Goal: Information Seeking & Learning: Learn about a topic

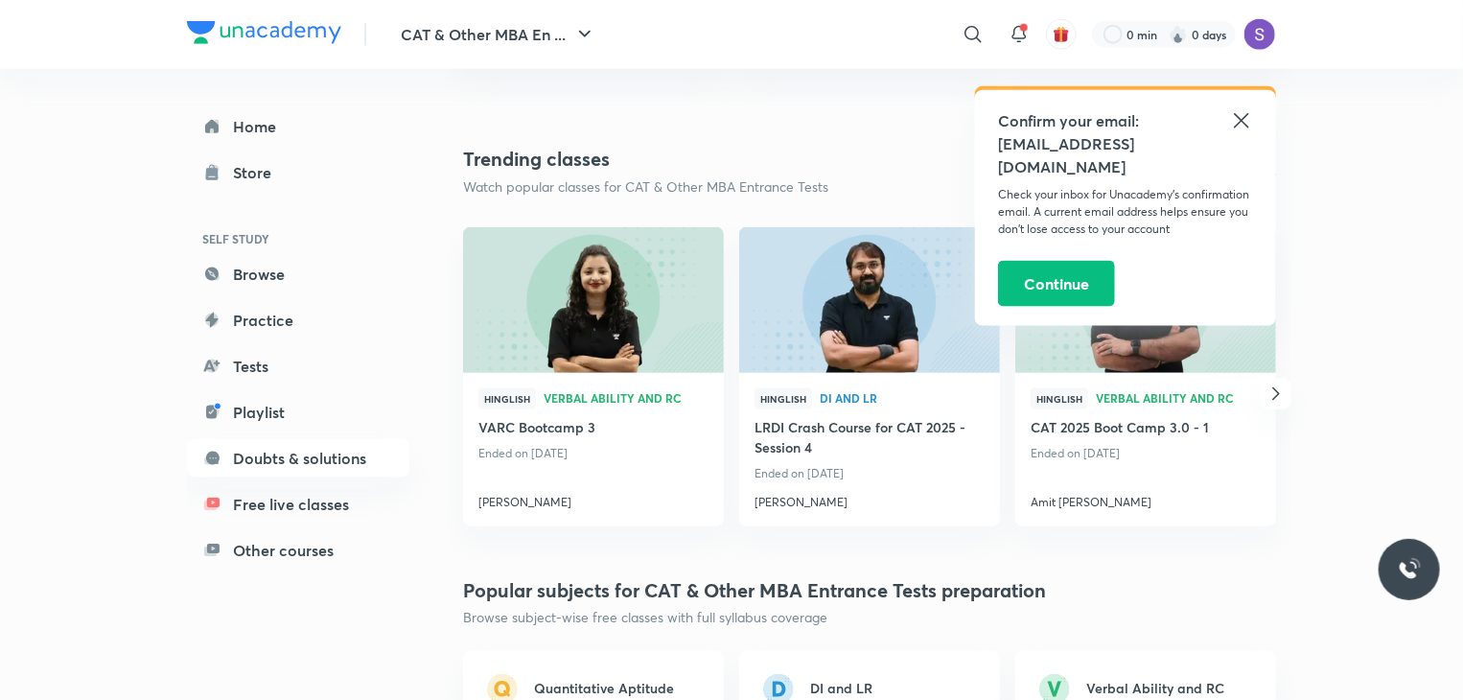
click at [1238, 120] on icon at bounding box center [1241, 120] width 23 height 23
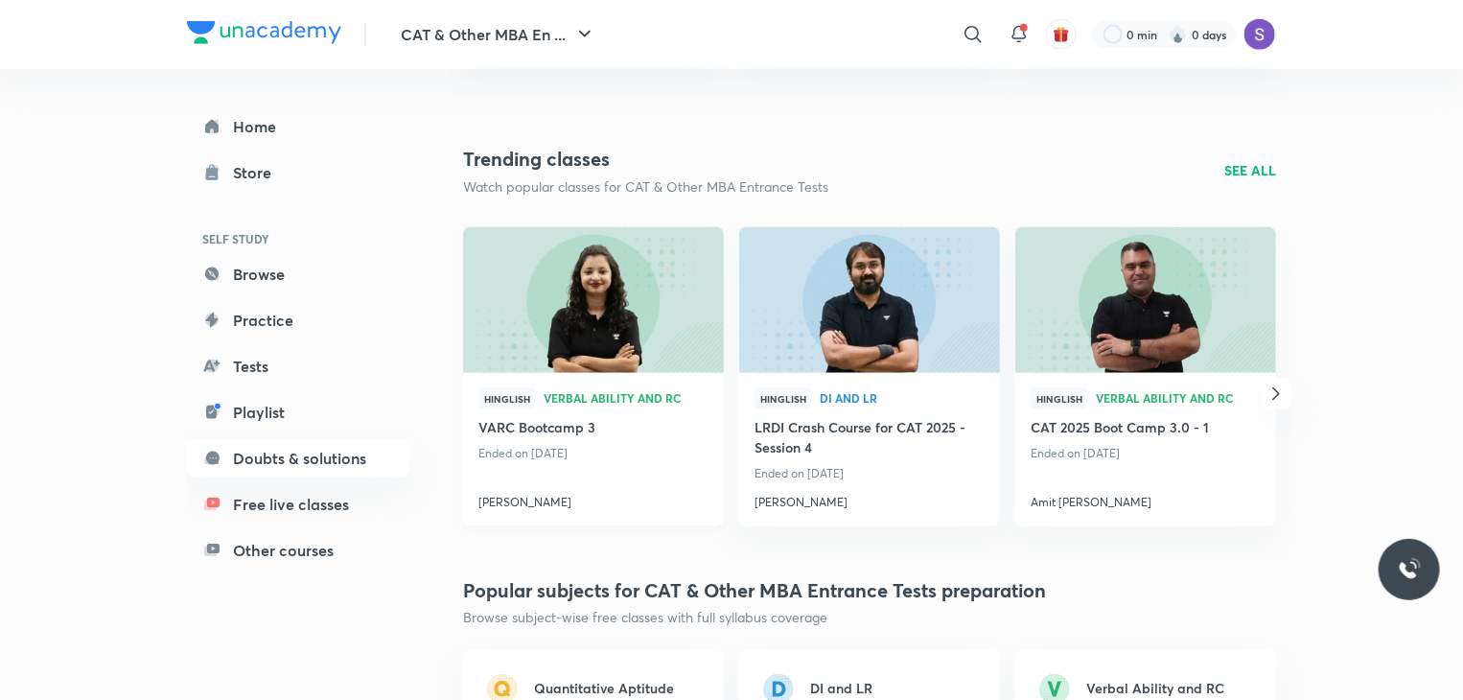
click at [519, 426] on h4 "VARC Bootcamp 3" at bounding box center [593, 429] width 230 height 24
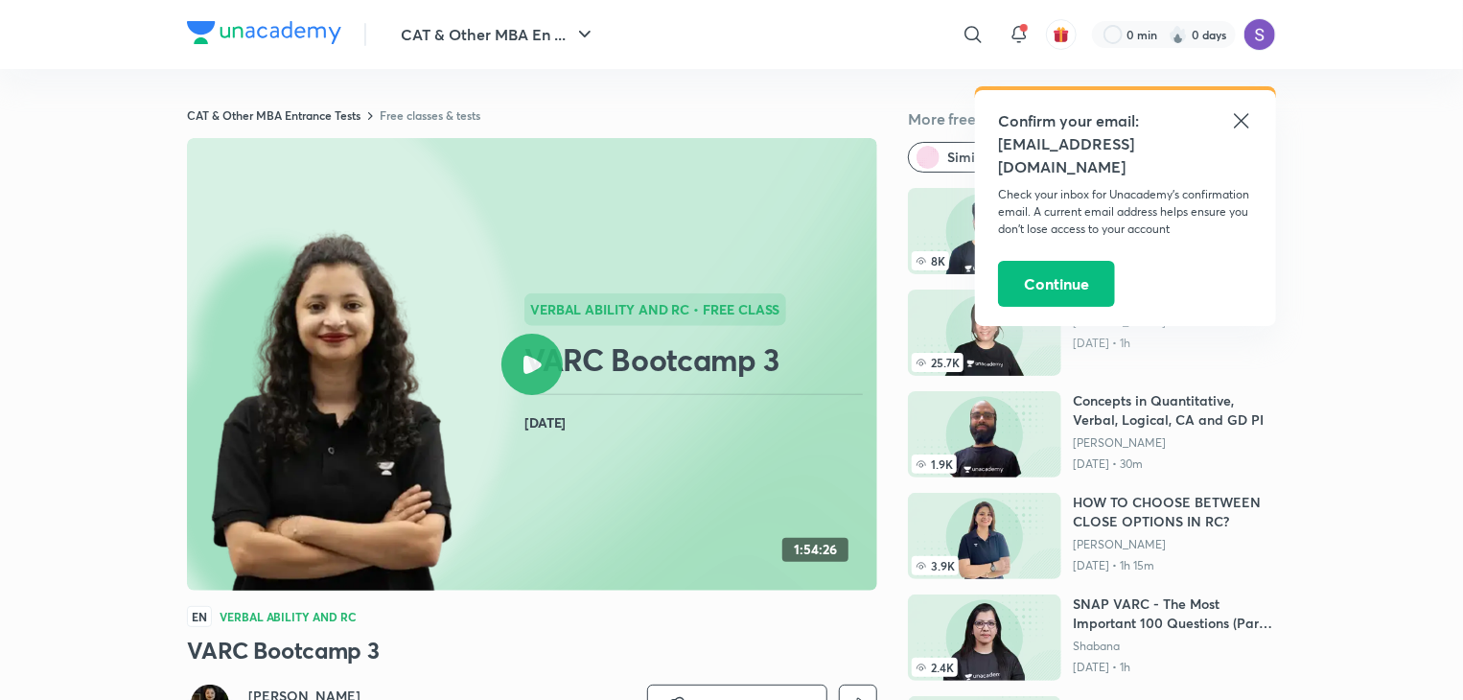
scroll to position [77, 0]
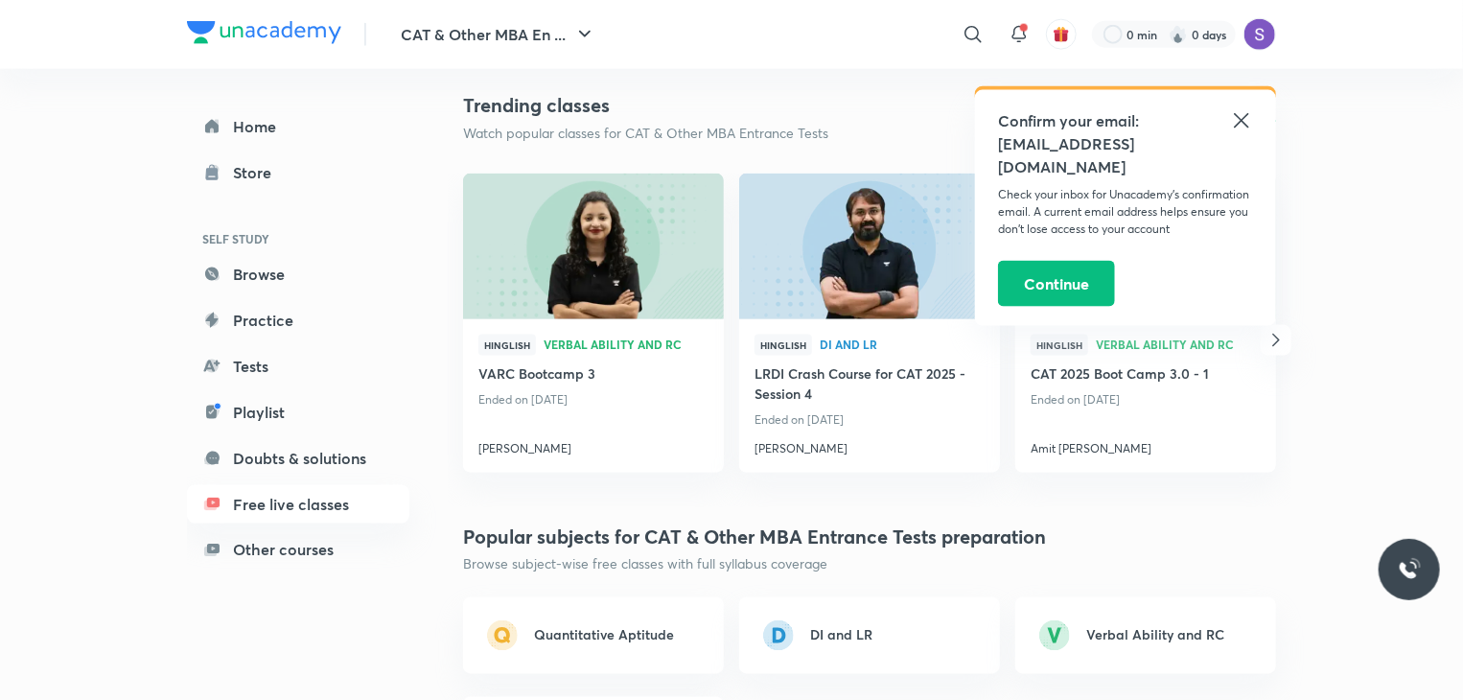
scroll to position [1311, 0]
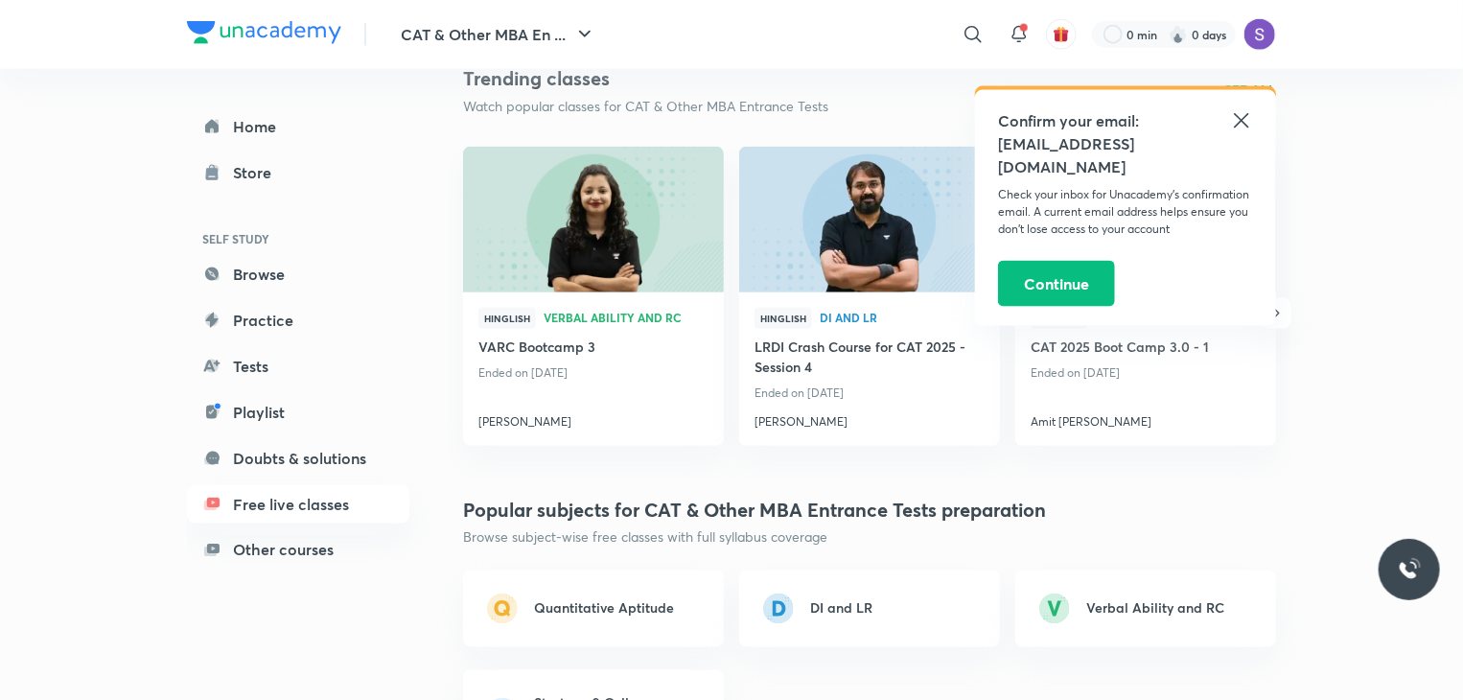
click at [1250, 124] on icon at bounding box center [1241, 120] width 23 height 23
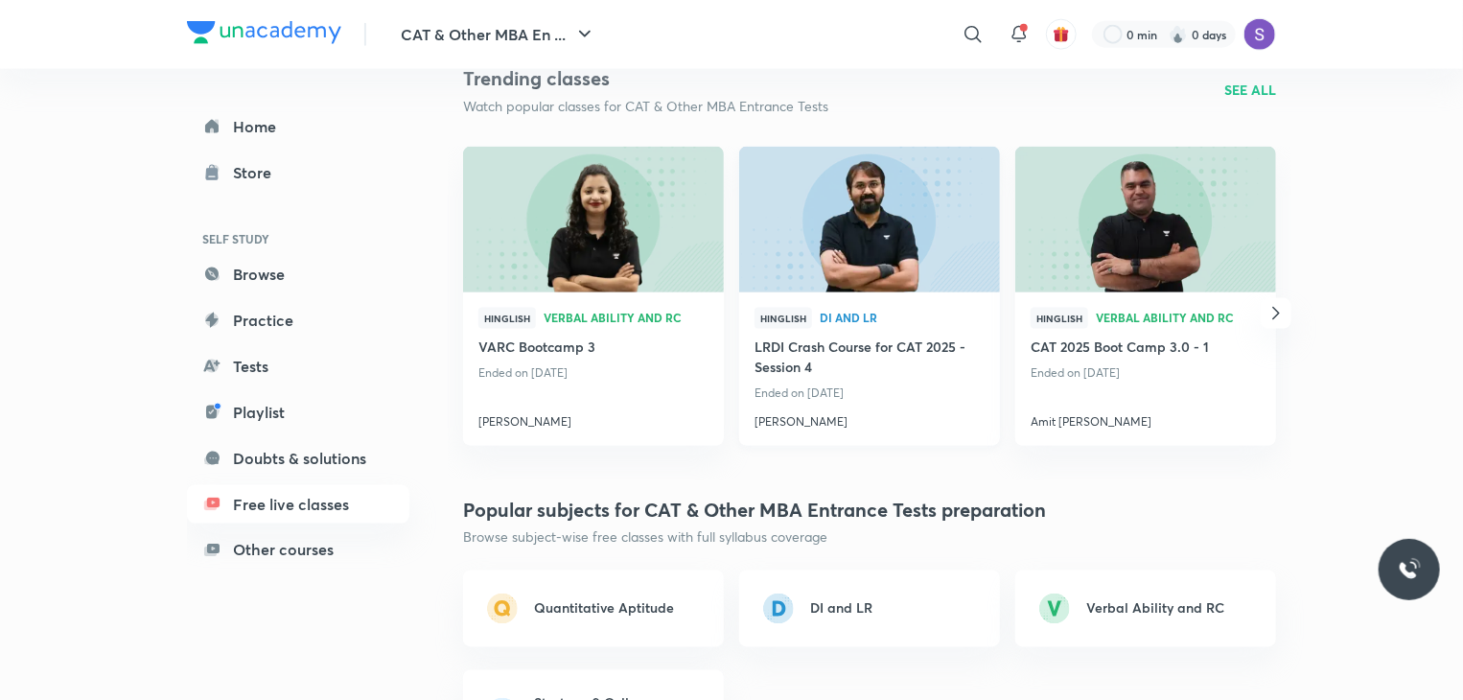
click at [832, 345] on h4 "LRDI Crash Course for CAT 2025 - Session 4" at bounding box center [869, 358] width 230 height 44
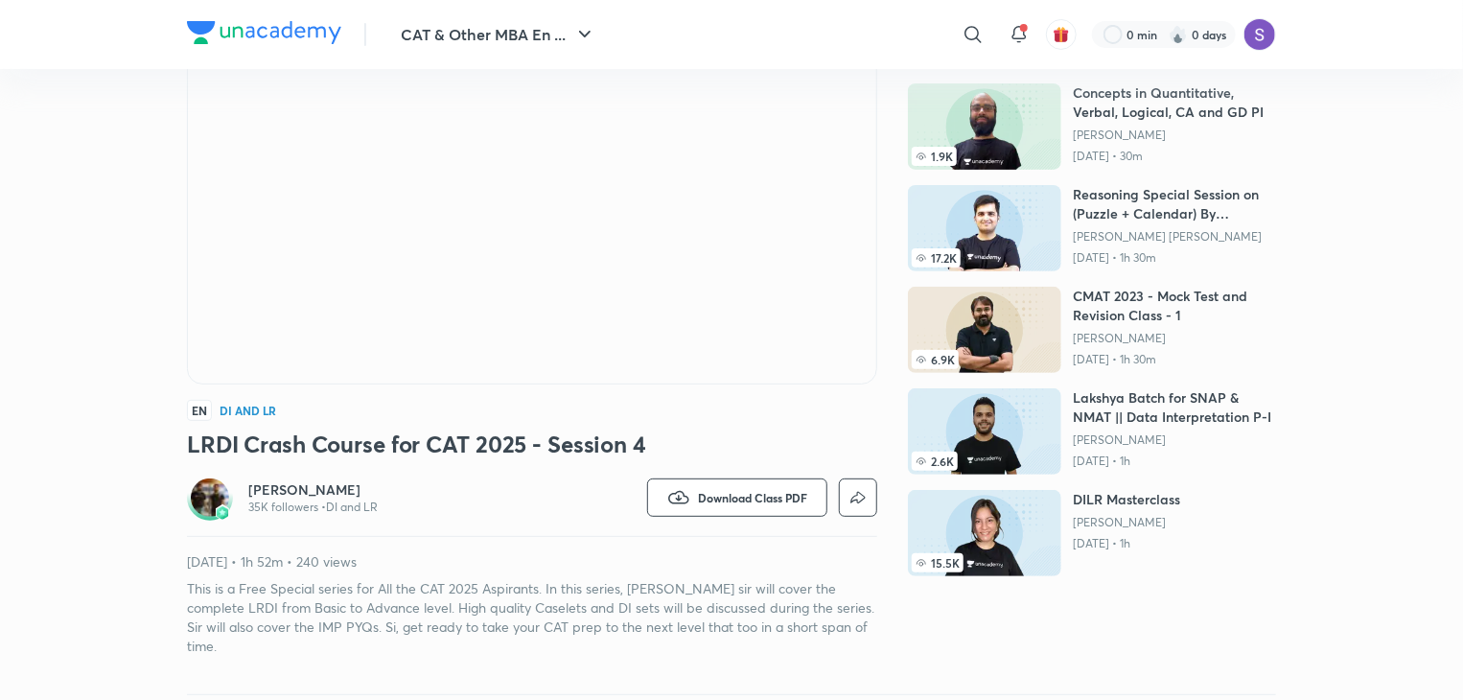
scroll to position [209, 0]
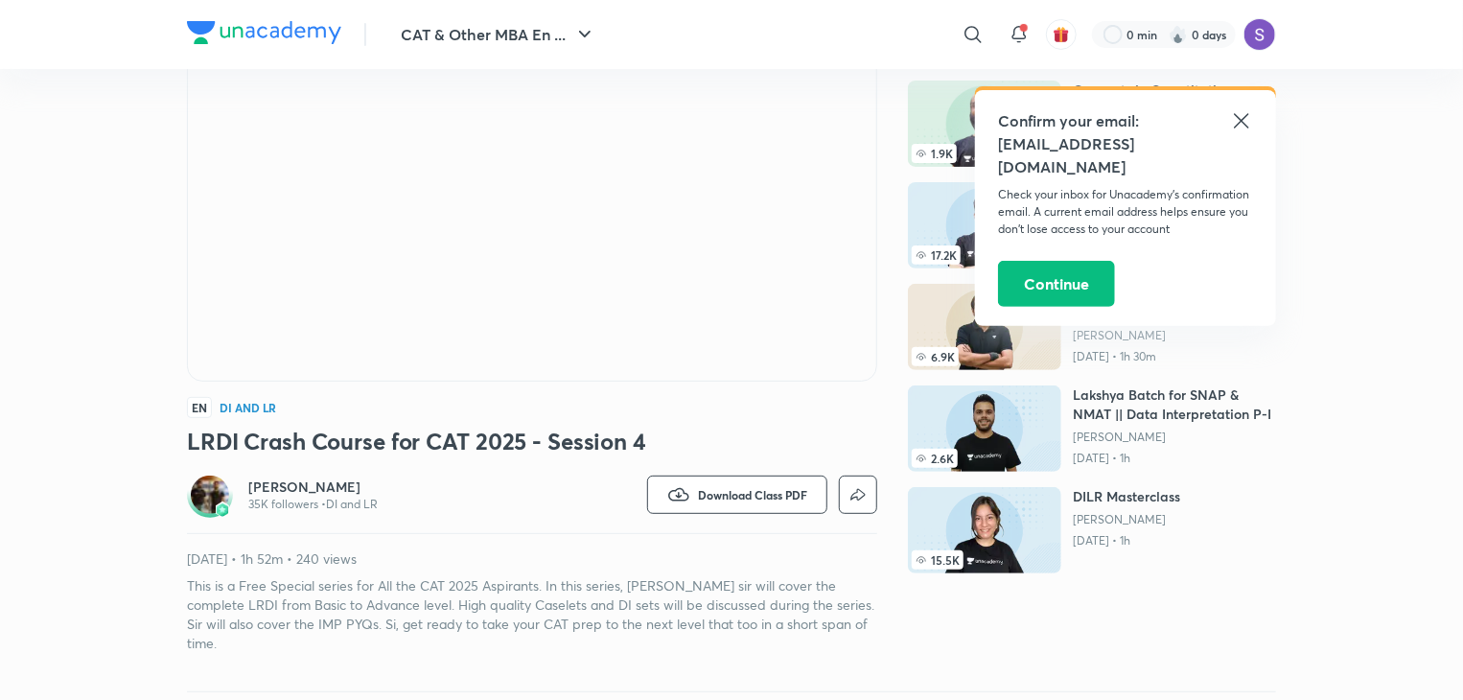
click at [302, 485] on h6 "[PERSON_NAME]" at bounding box center [312, 486] width 129 height 19
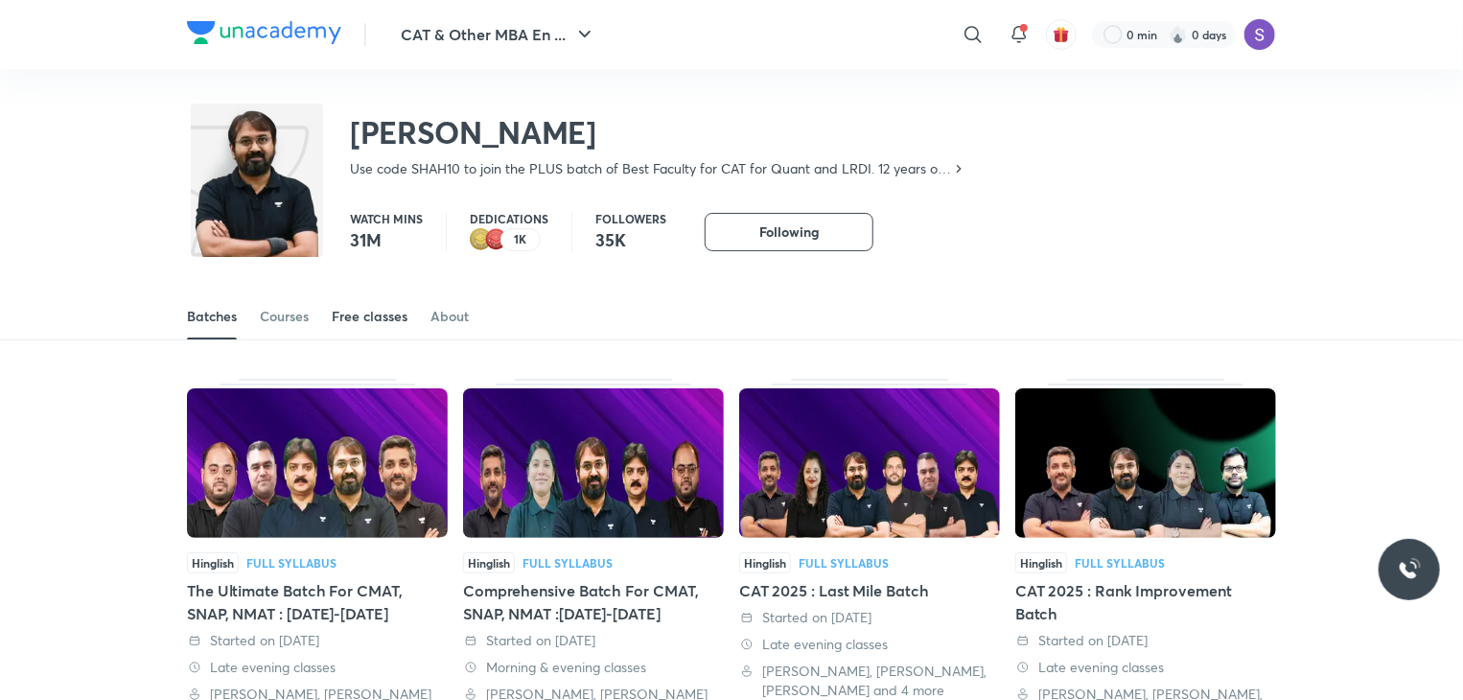
click at [376, 301] on link "Free classes" at bounding box center [370, 316] width 76 height 46
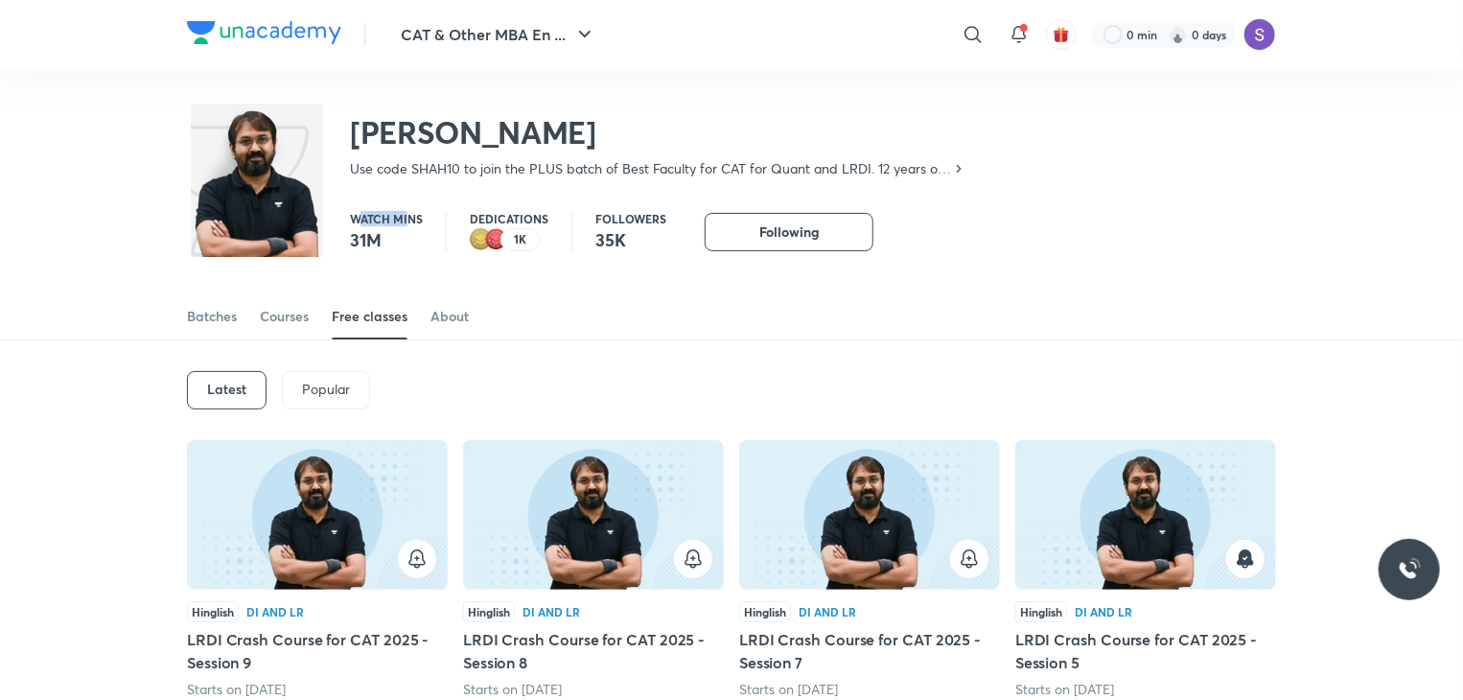
drag, startPoint x: 357, startPoint y: 207, endPoint x: 414, endPoint y: 229, distance: 60.7
click at [414, 229] on div "Watch mins 31M Dedications 1K Followers 35K Following Following Following" at bounding box center [731, 223] width 1089 height 58
click at [510, 222] on p "Dedications" at bounding box center [509, 219] width 79 height 12
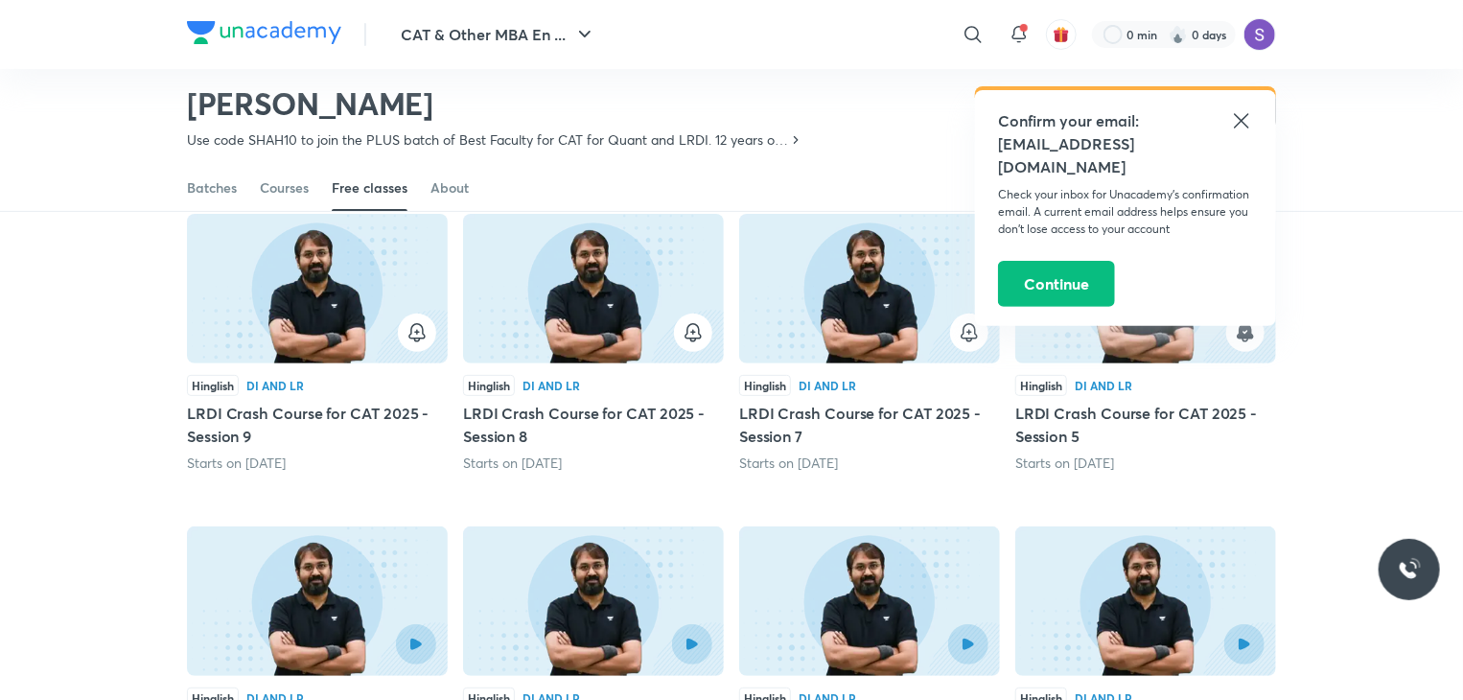
scroll to position [173, 0]
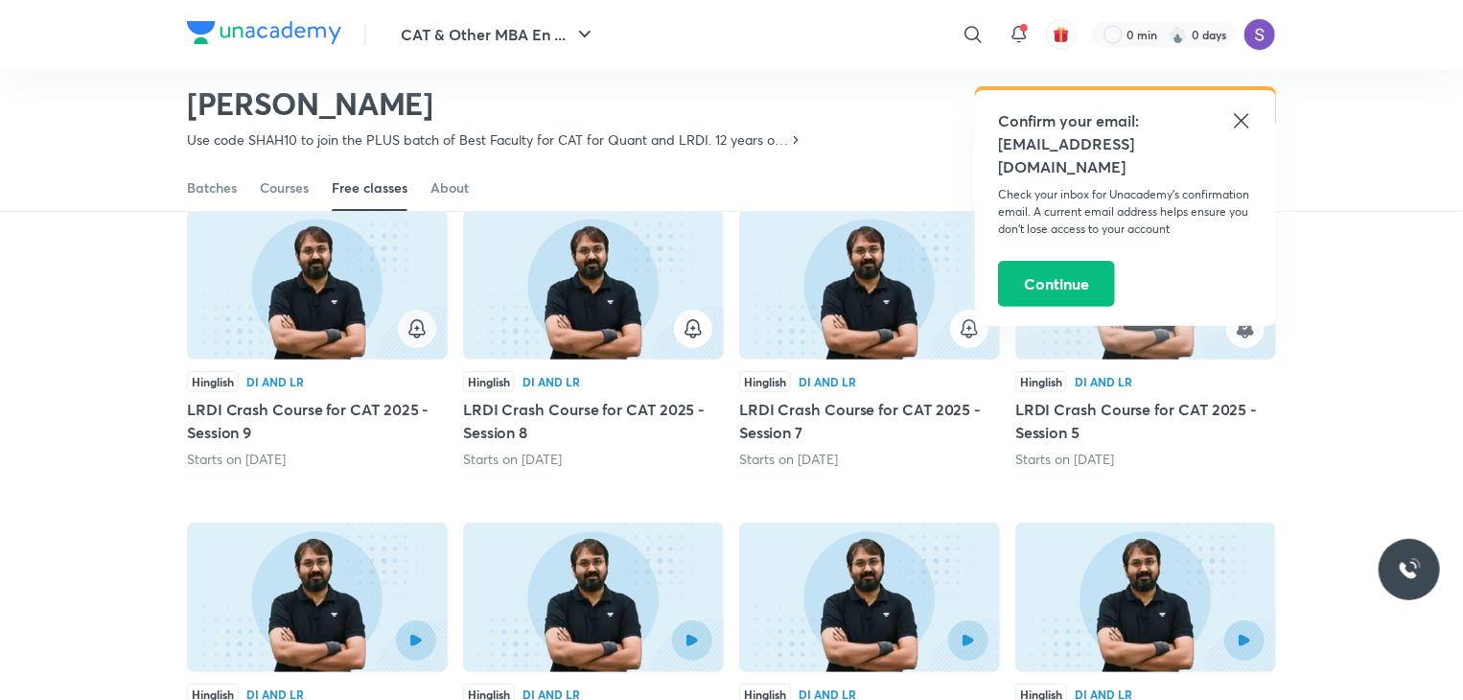
click at [418, 323] on icon "button" at bounding box center [416, 328] width 23 height 23
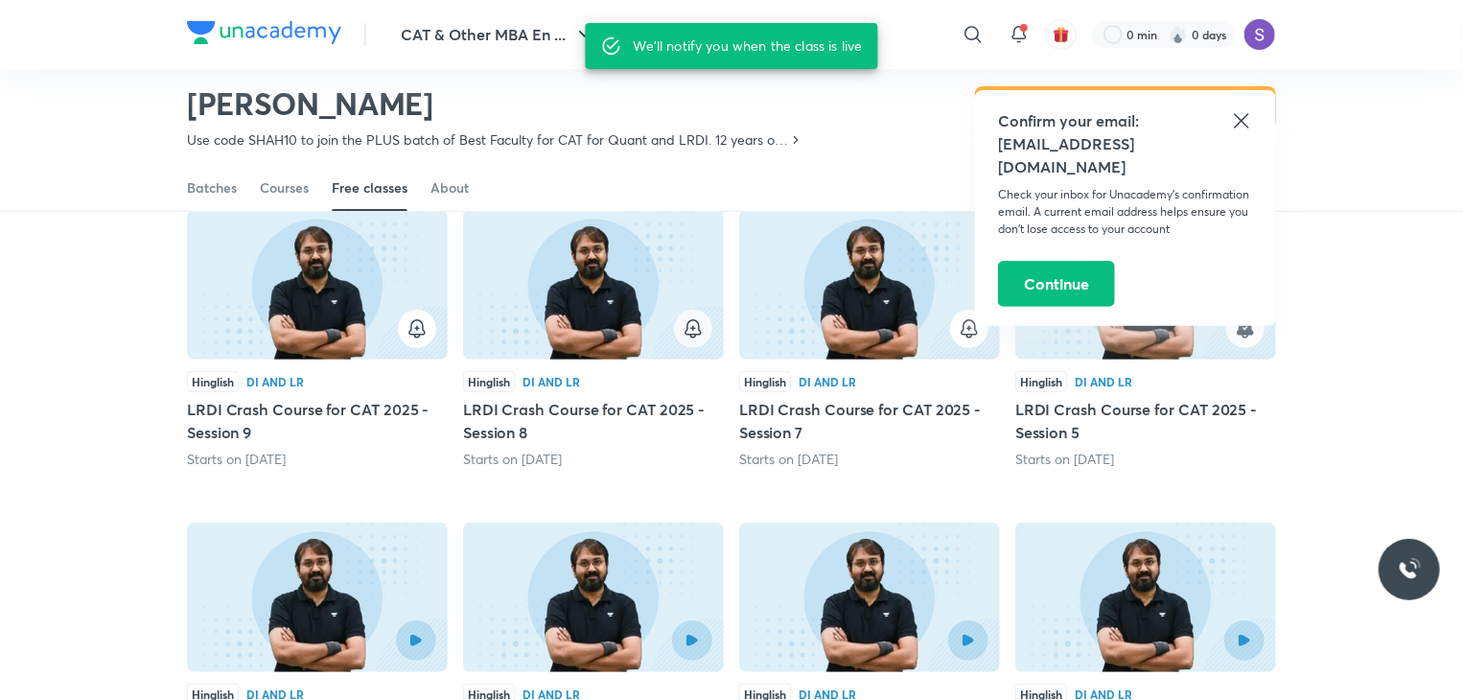
click at [684, 338] on icon "button" at bounding box center [692, 328] width 23 height 23
click at [965, 334] on icon "button" at bounding box center [968, 328] width 23 height 23
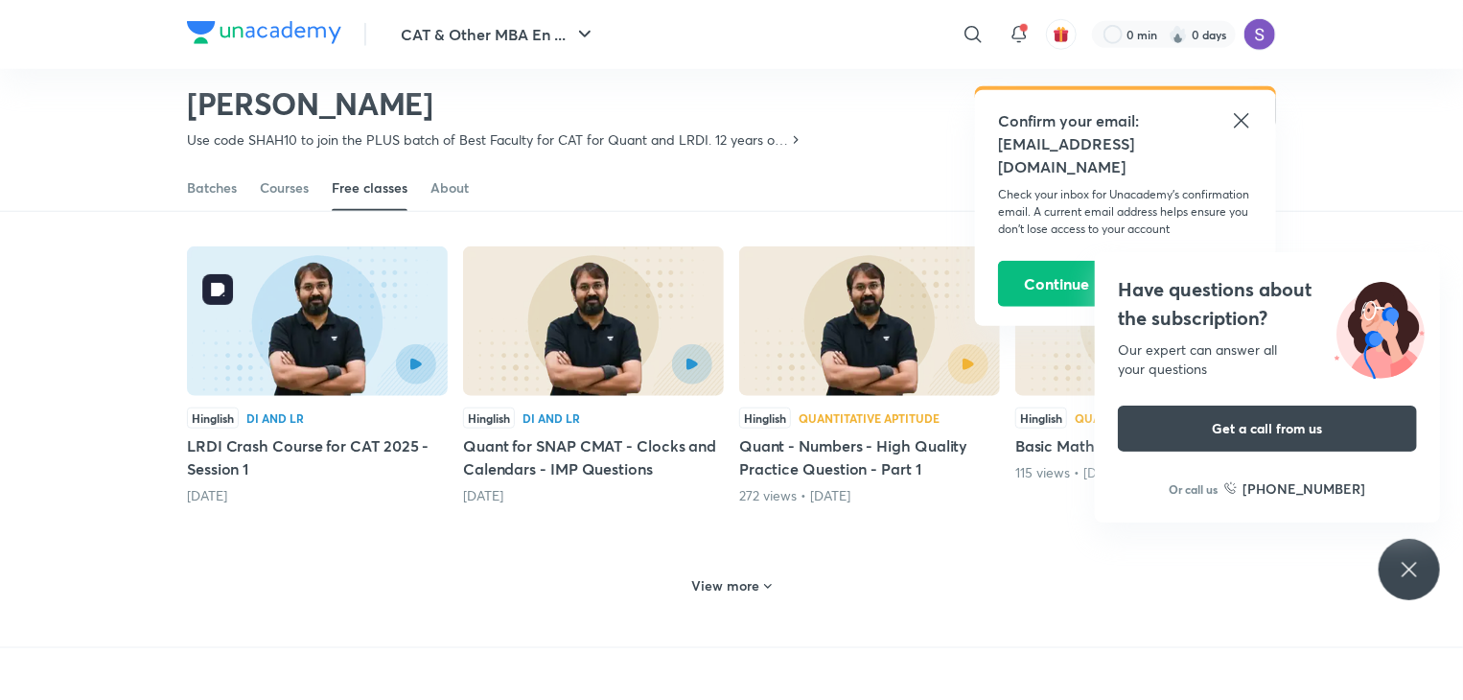
scroll to position [737, 0]
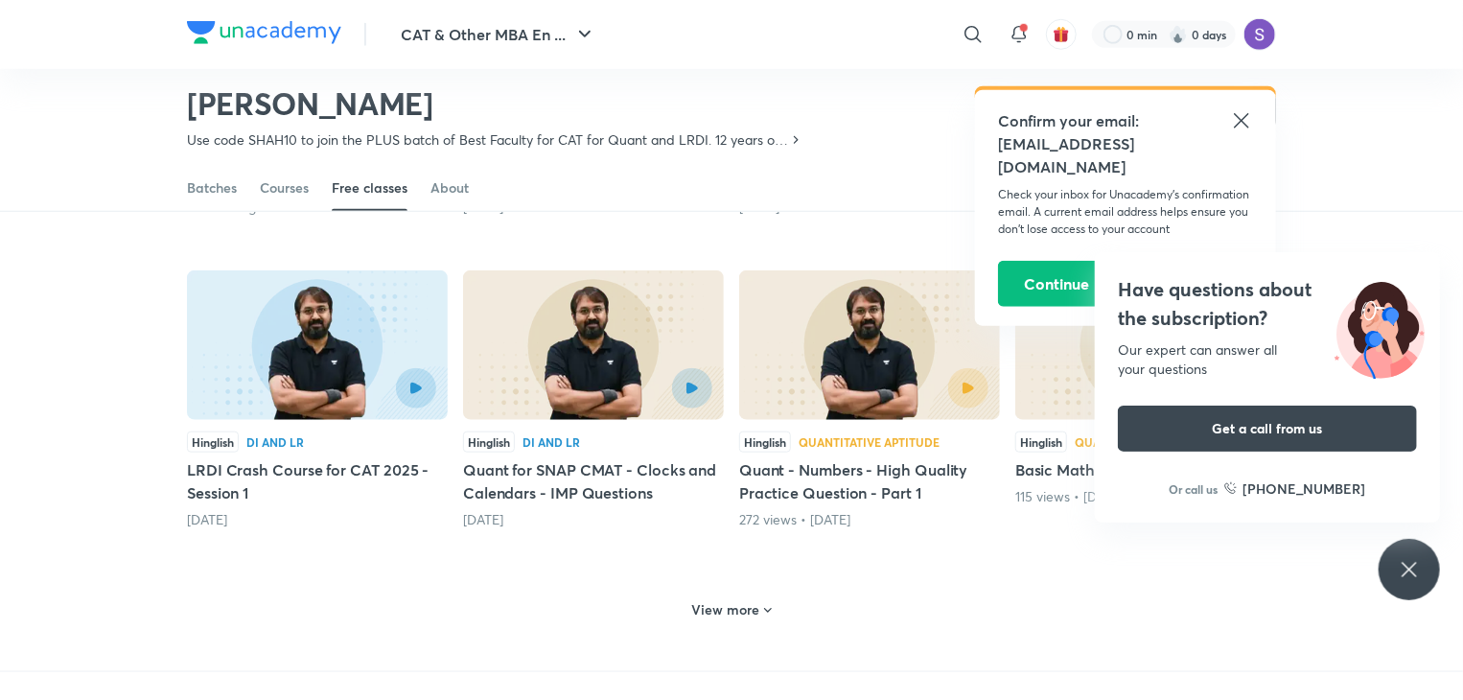
click at [1411, 584] on div "Have questions about the subscription? Our expert can answer all your questions…" at bounding box center [1408, 569] width 61 height 61
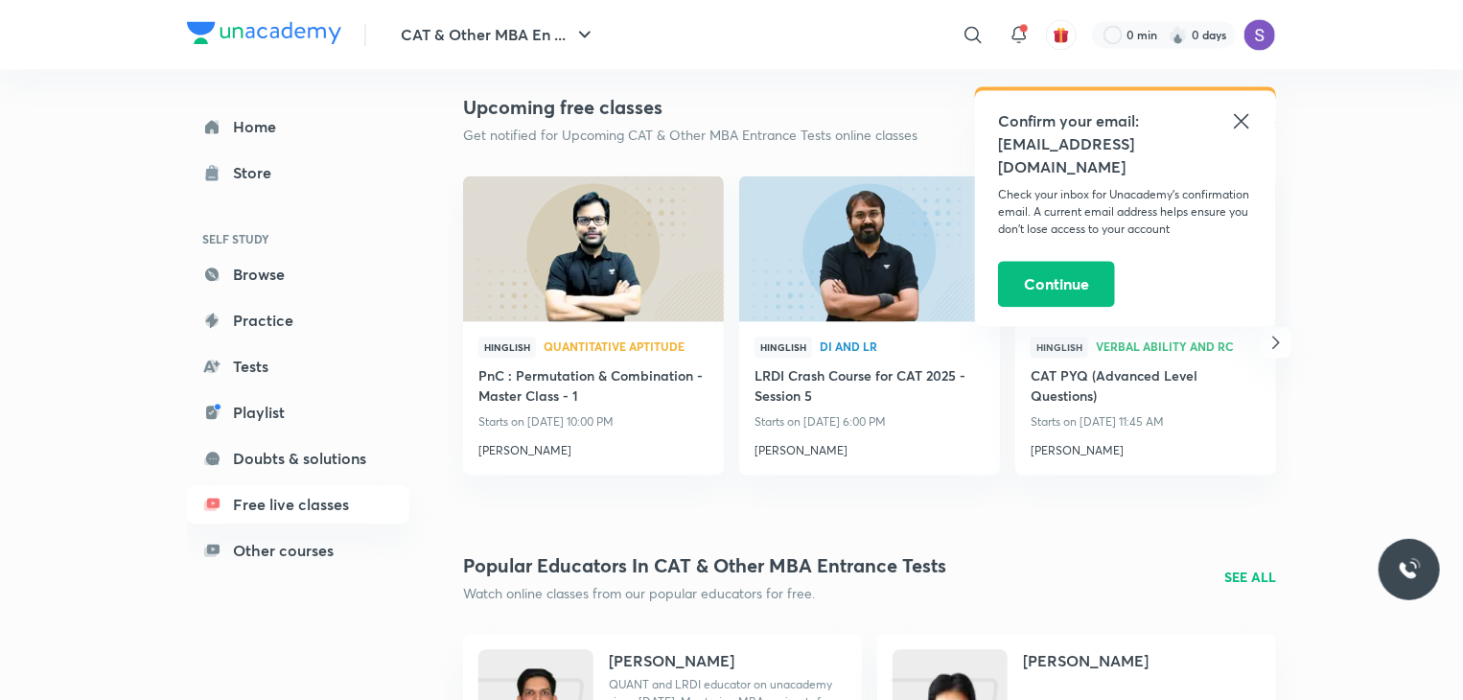
scroll to position [2124, 0]
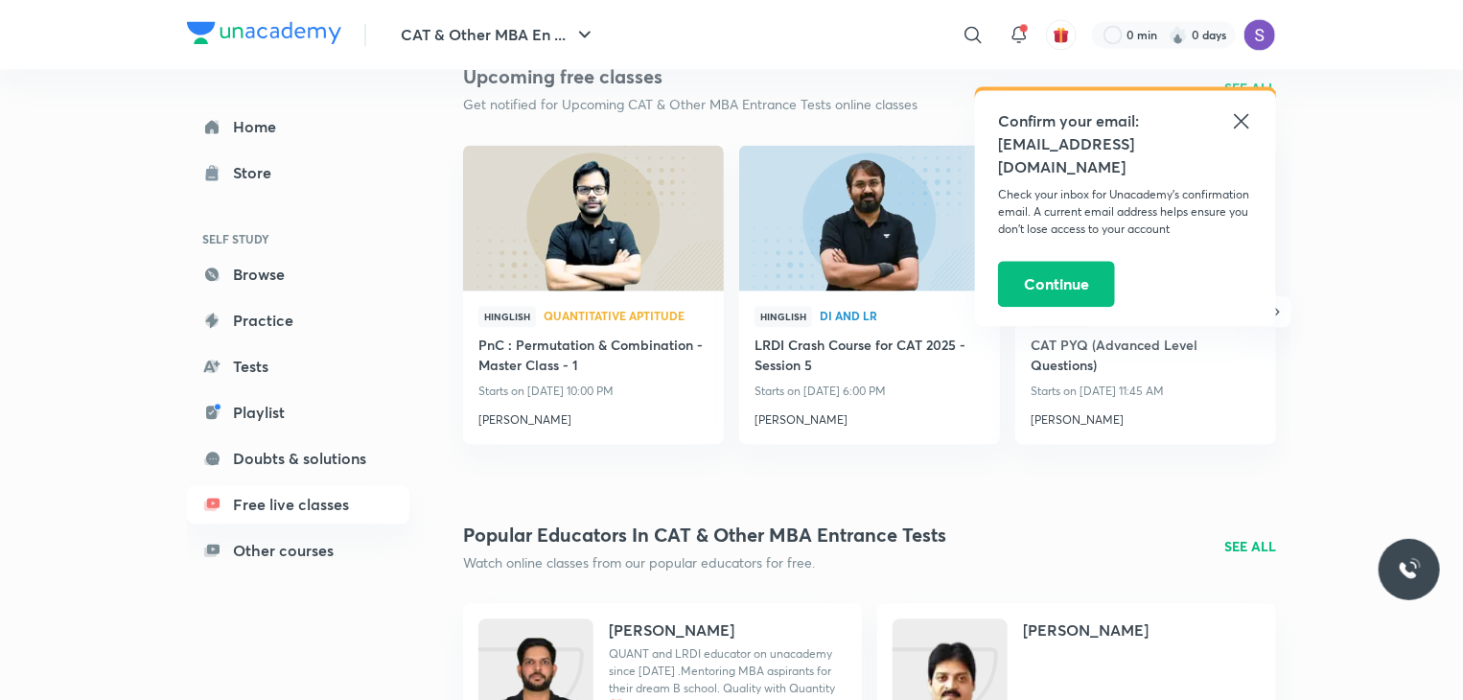
click at [1232, 533] on div "Popular educators in CAT & Other MBA Entrance Tests Watch online classes from o…" at bounding box center [869, 546] width 813 height 52
click at [1238, 544] on p "SEE ALL" at bounding box center [1250, 546] width 52 height 20
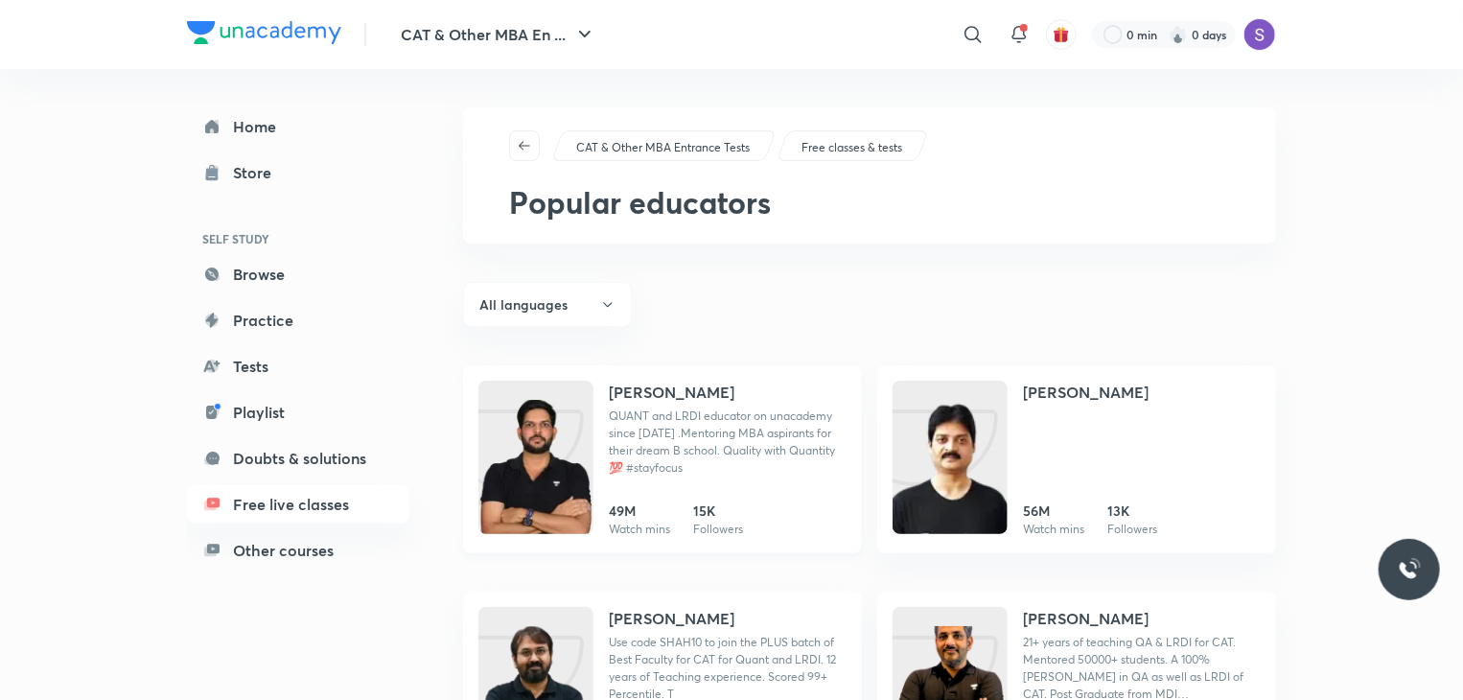
click at [641, 385] on h4 "[PERSON_NAME]" at bounding box center [672, 391] width 126 height 23
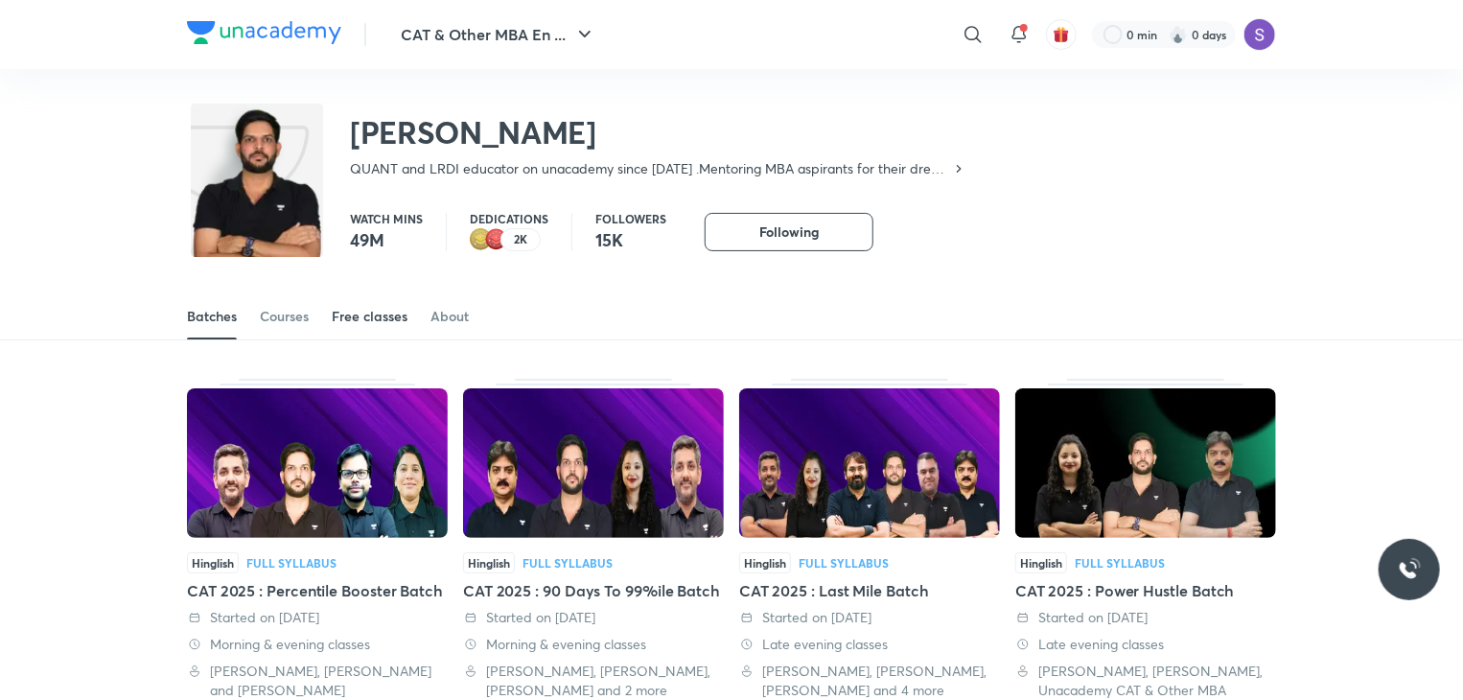
click at [354, 319] on div "Free classes" at bounding box center [370, 316] width 76 height 19
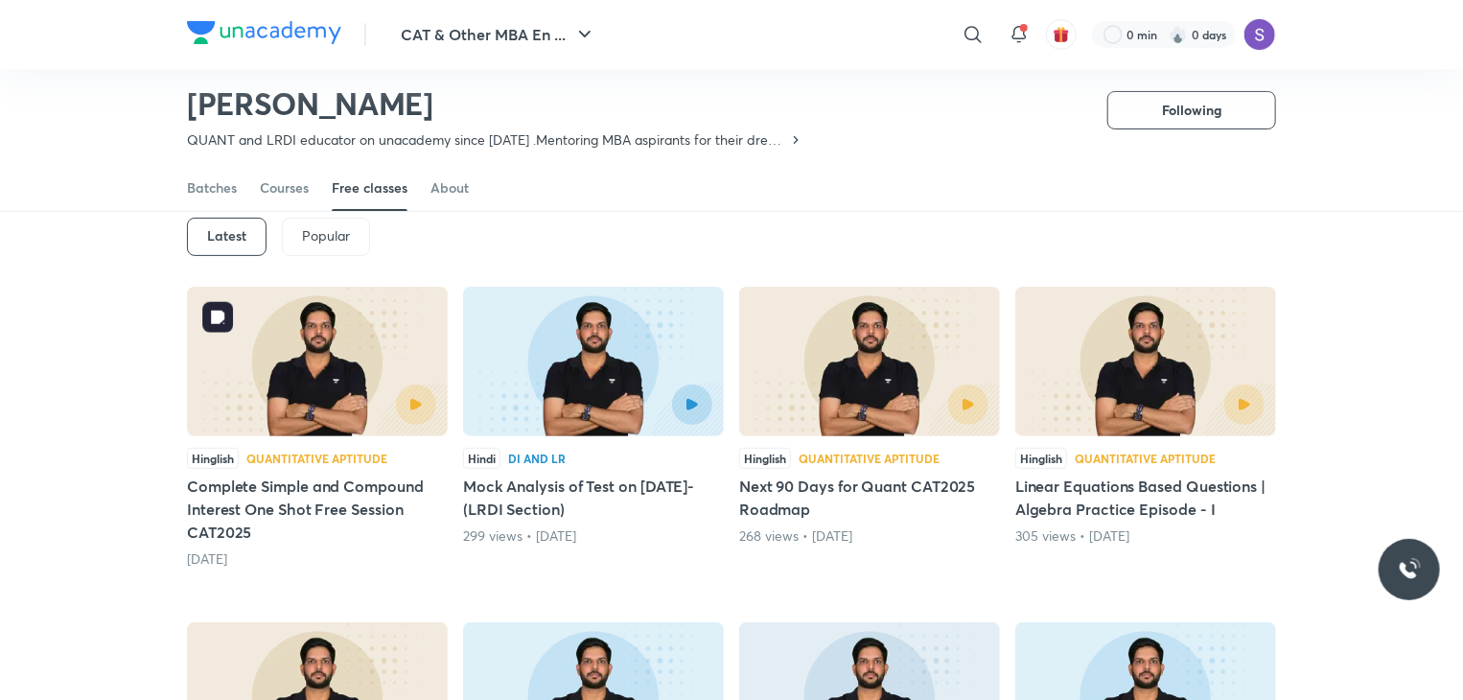
scroll to position [93, 0]
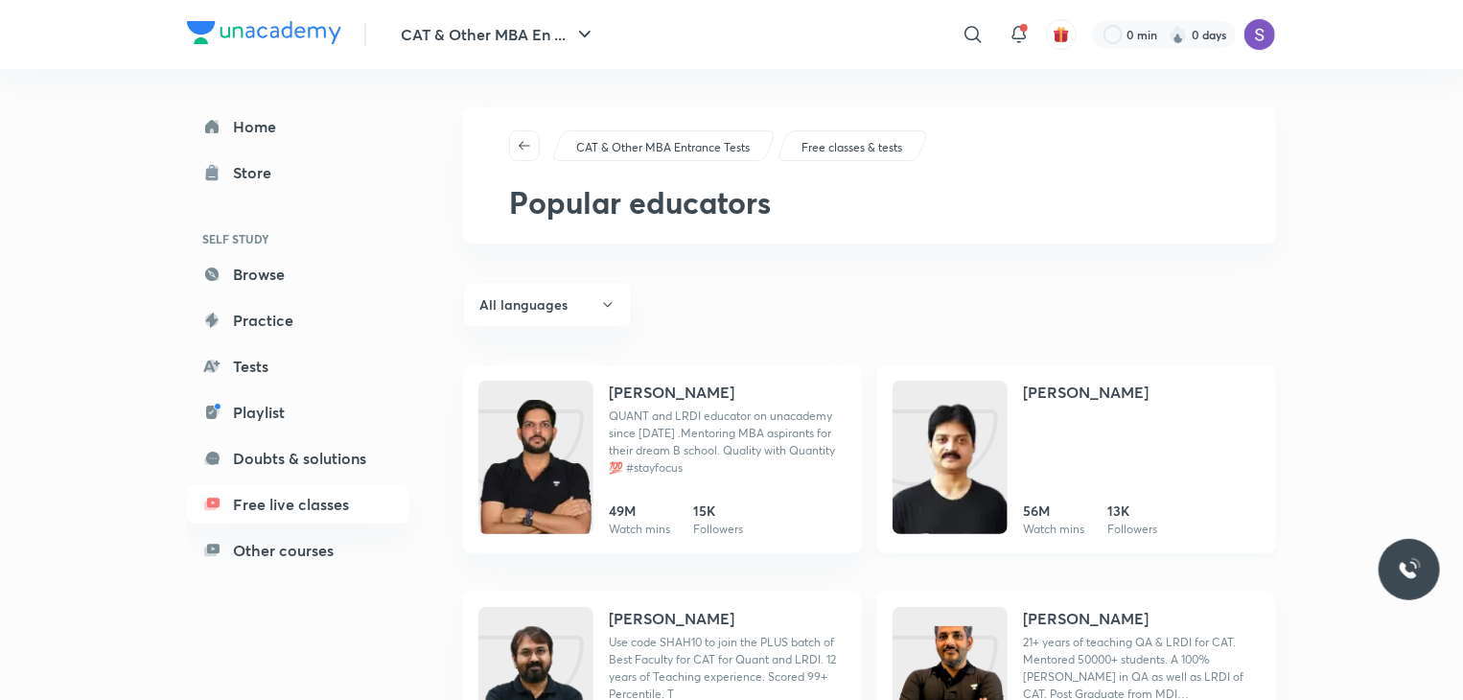
click at [1031, 392] on h4 "[PERSON_NAME]" at bounding box center [1086, 391] width 126 height 23
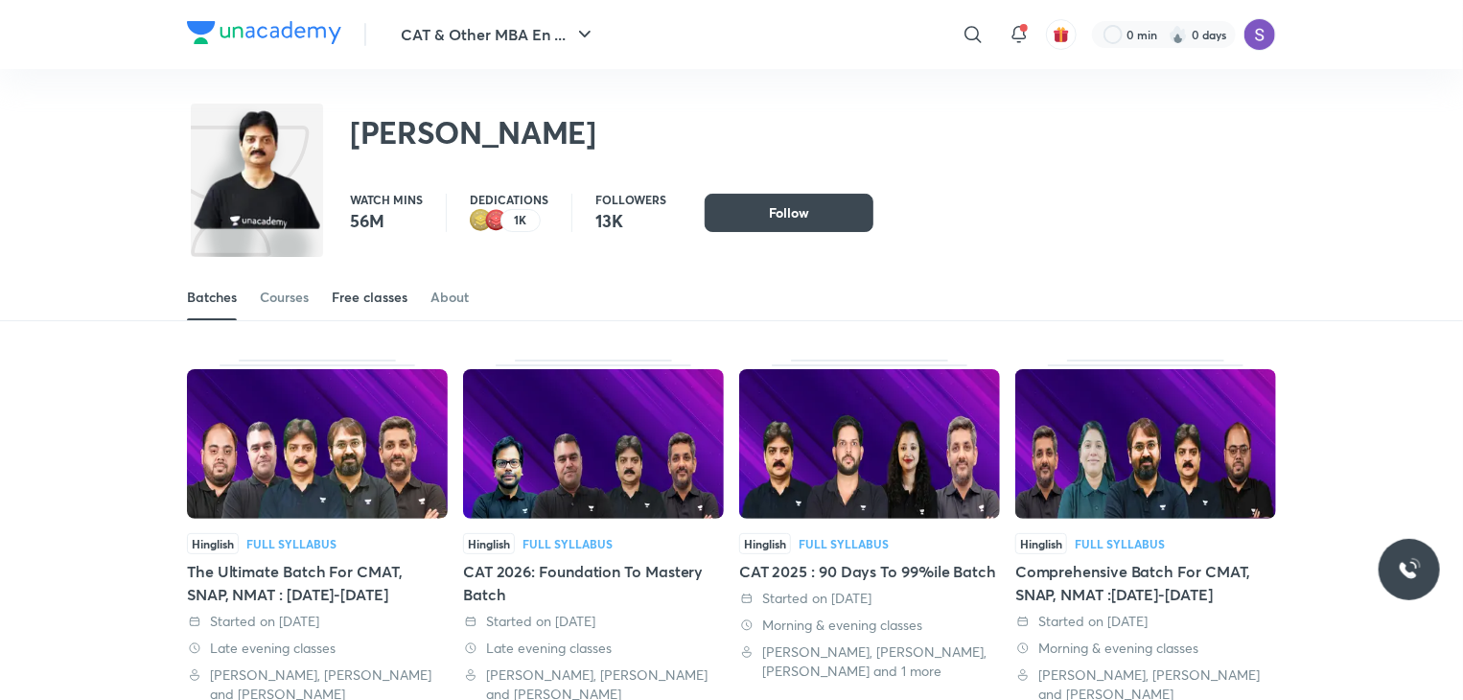
click at [385, 299] on div "Free classes" at bounding box center [370, 297] width 76 height 19
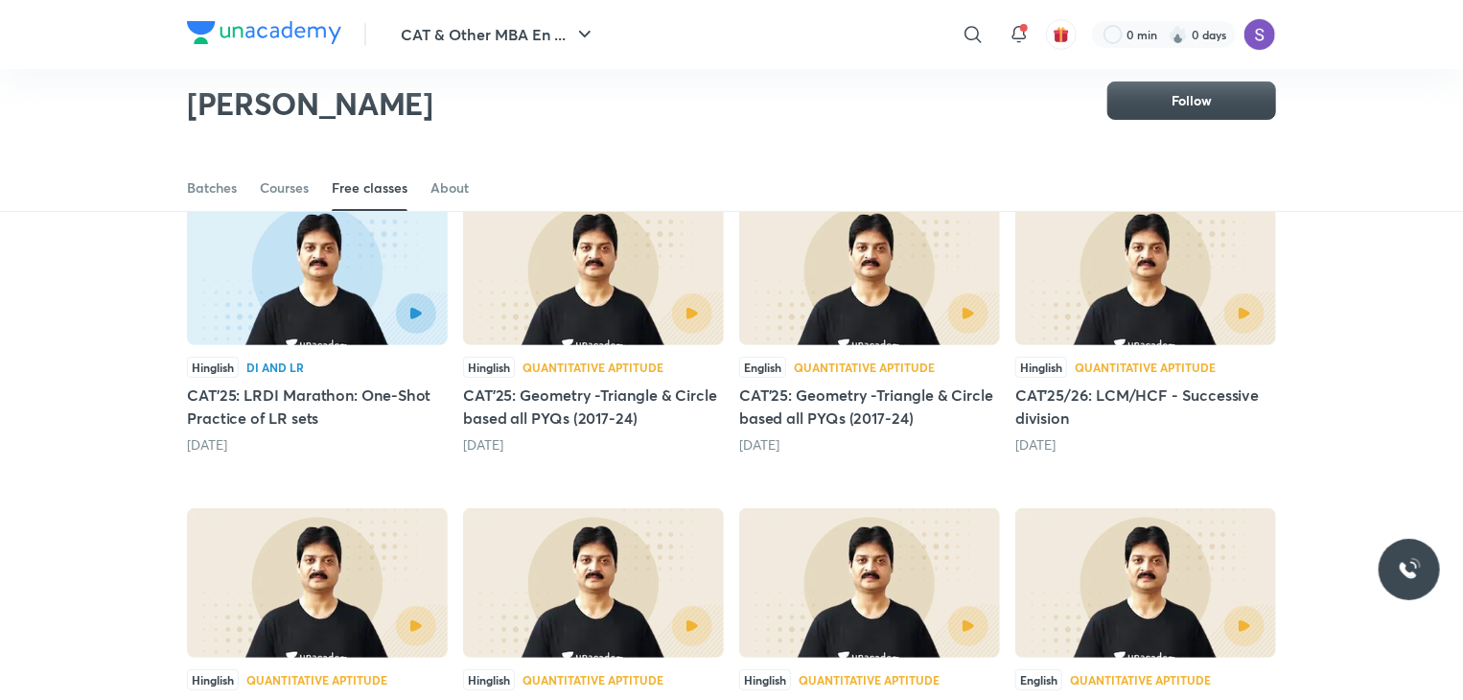
scroll to position [172, 0]
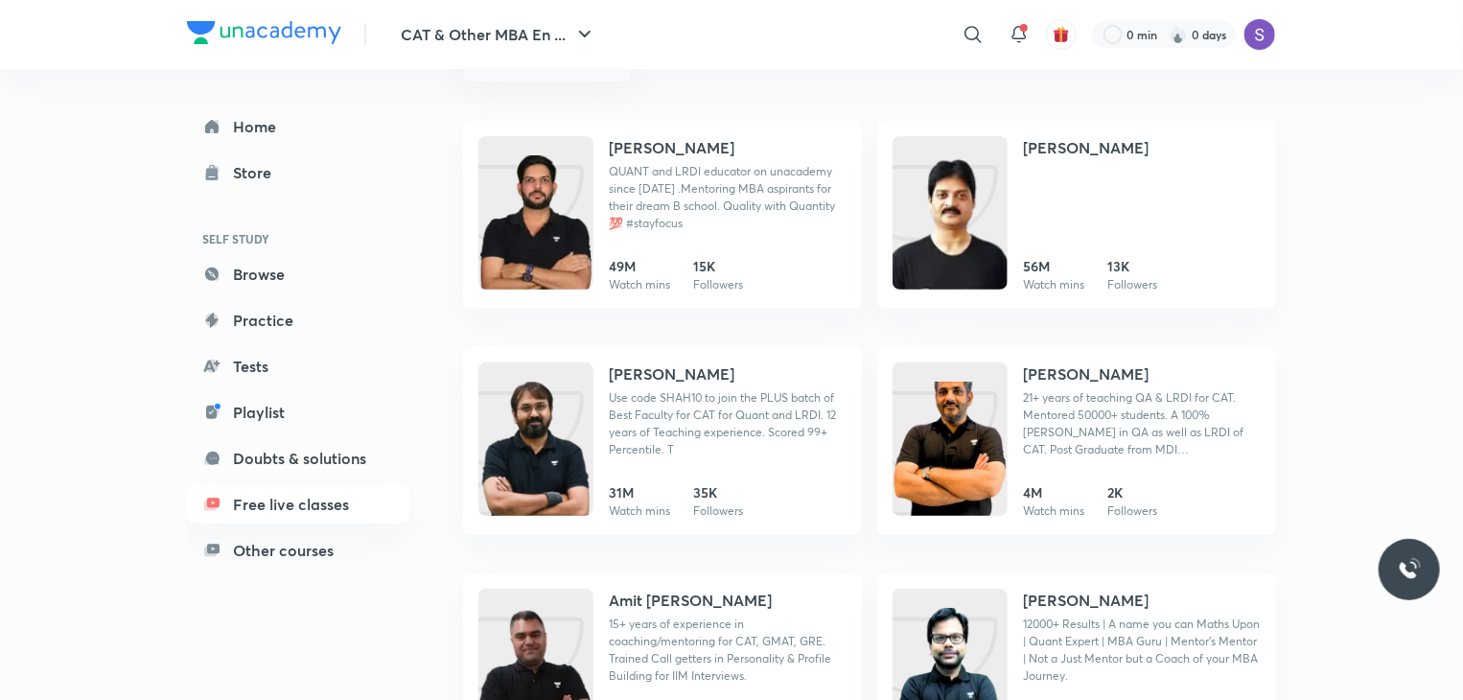
scroll to position [268, 0]
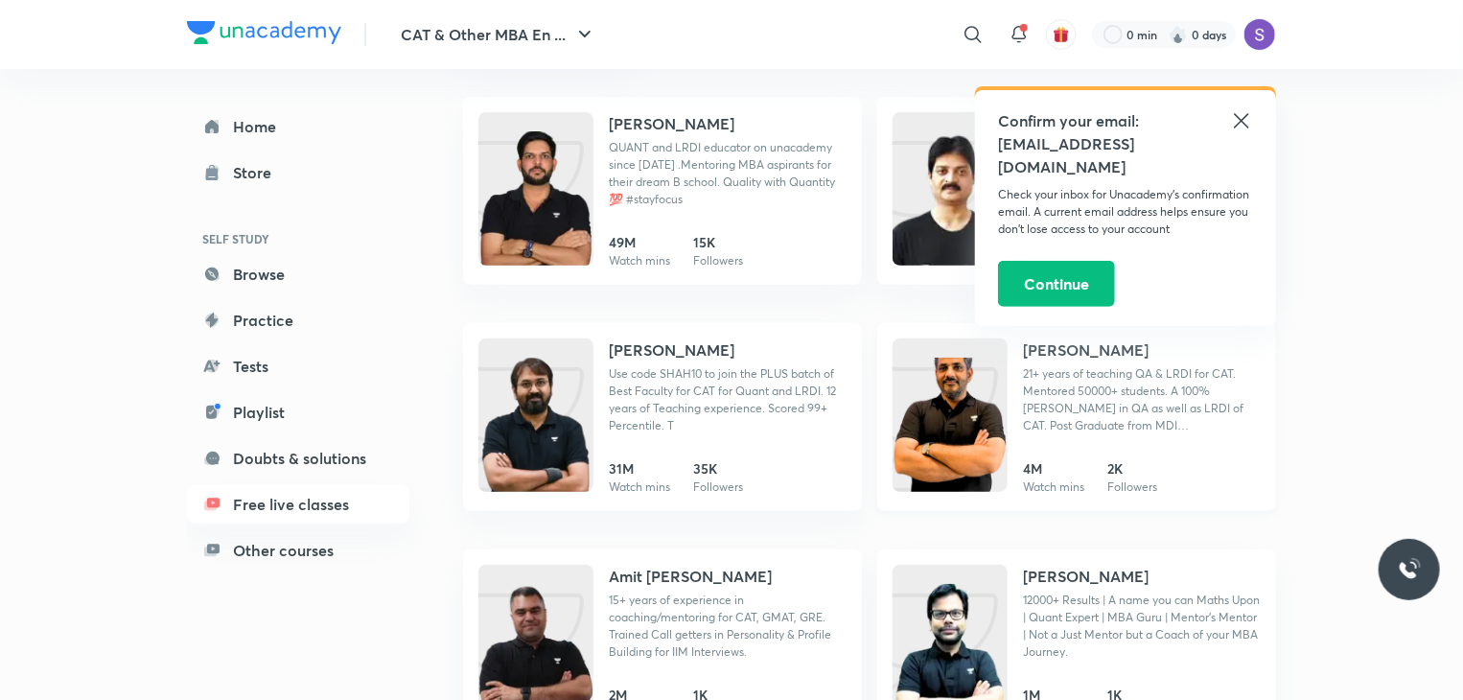
click at [1033, 347] on h4 "[PERSON_NAME]" at bounding box center [1086, 349] width 126 height 23
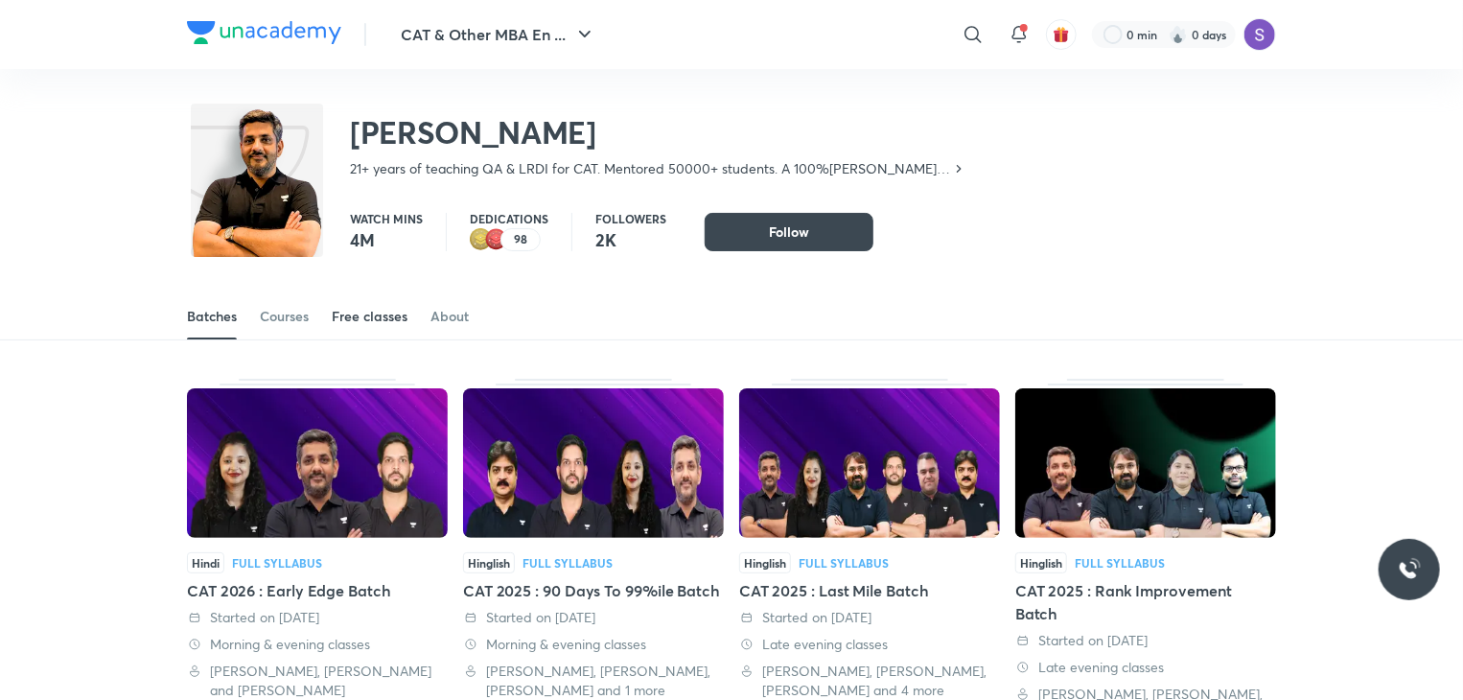
click at [373, 314] on div "Free classes" at bounding box center [370, 316] width 76 height 19
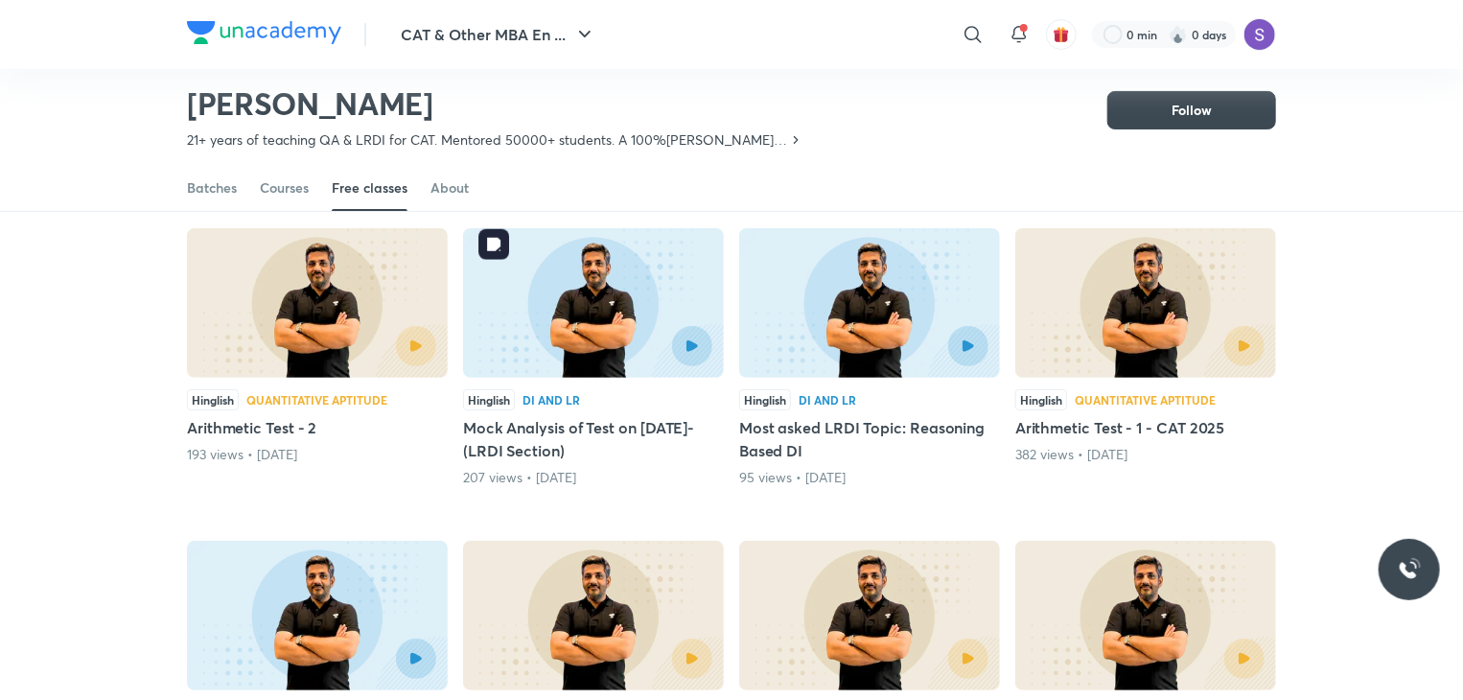
scroll to position [169, 0]
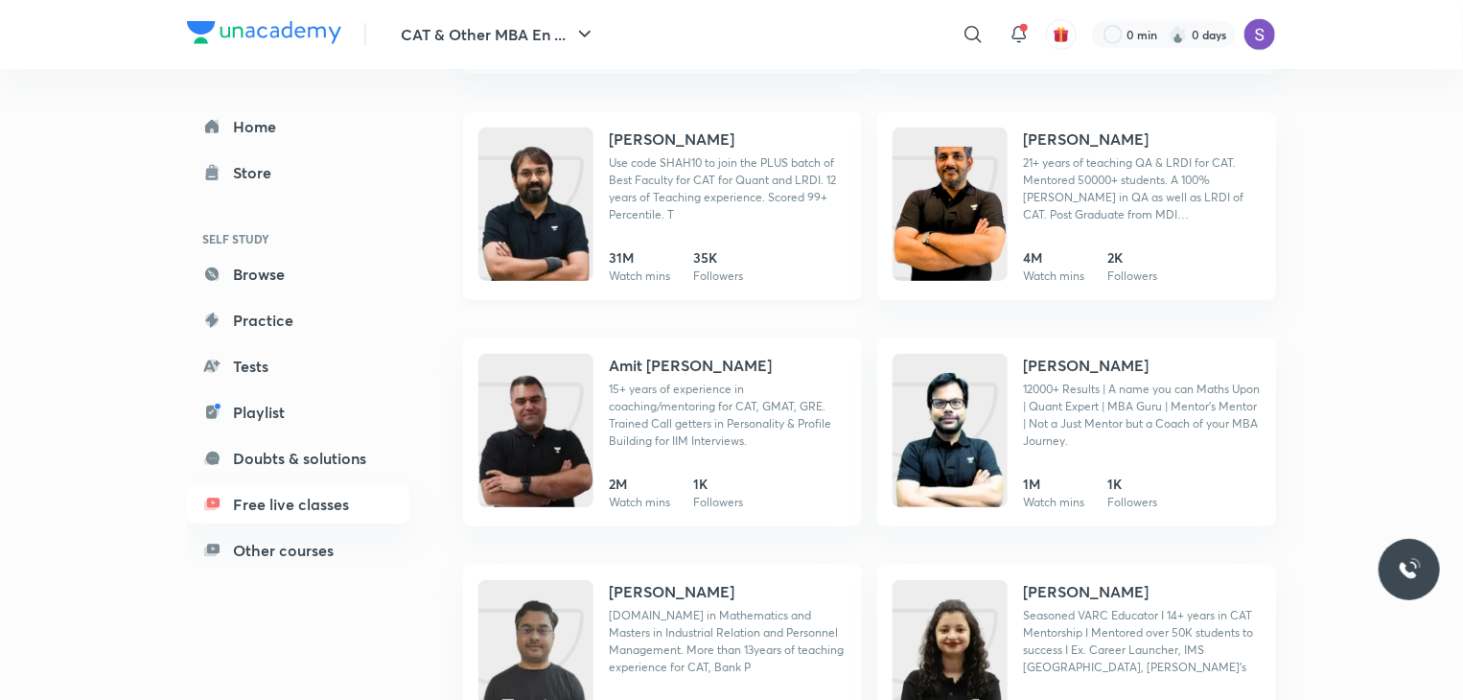
scroll to position [483, 0]
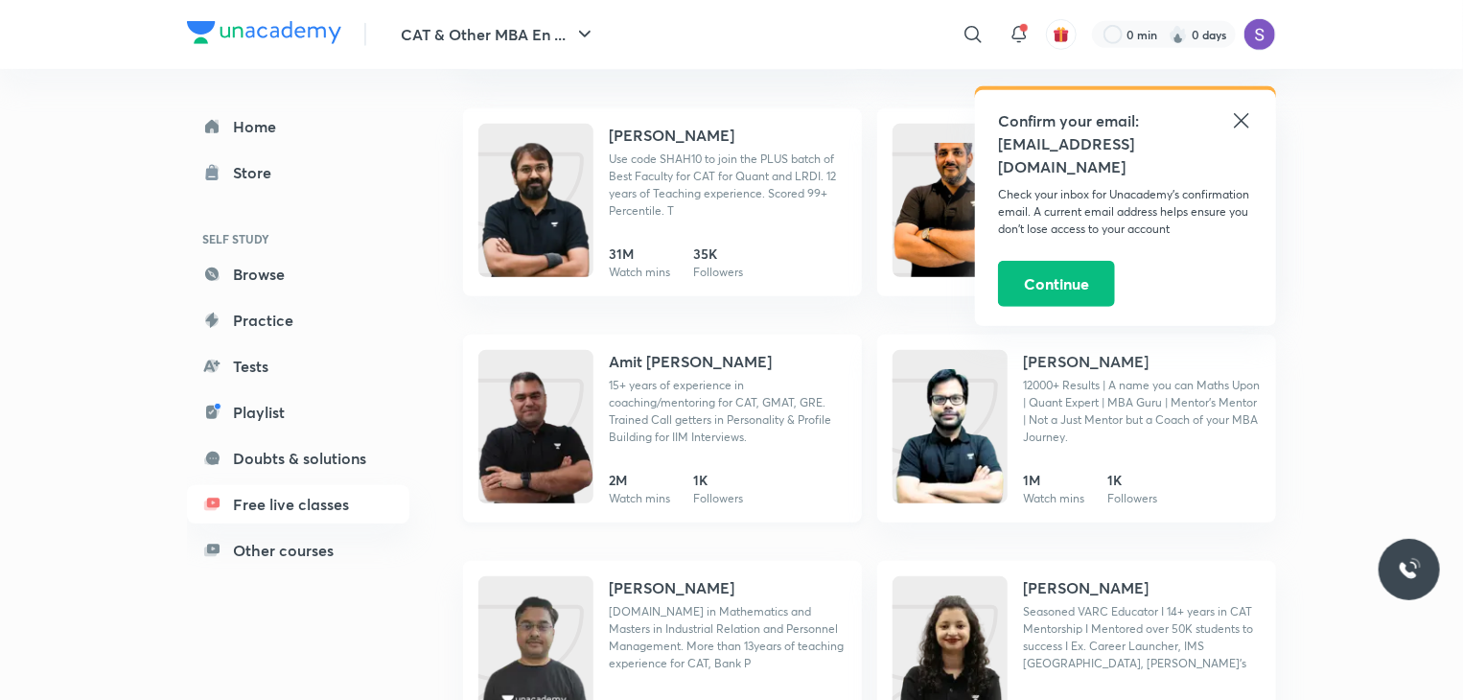
click at [669, 355] on h4 "Amit [PERSON_NAME]" at bounding box center [690, 361] width 163 height 23
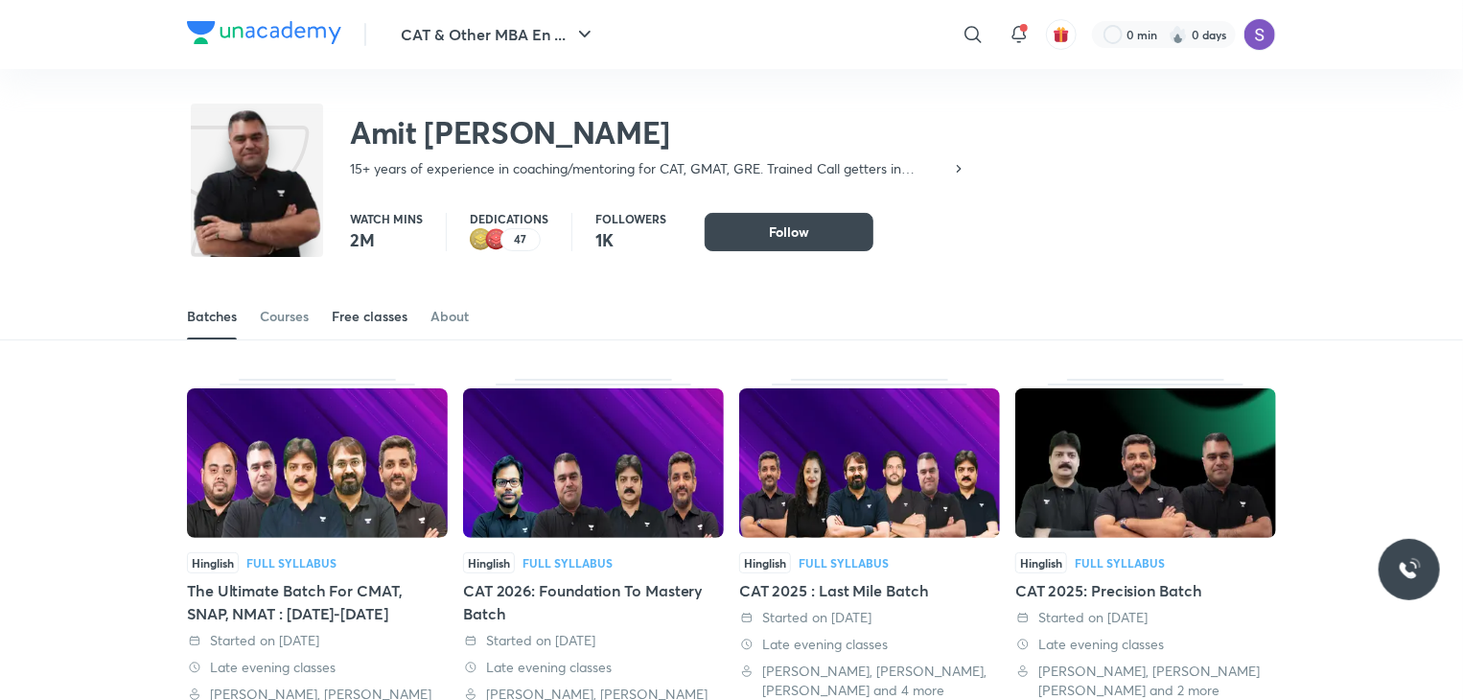
click at [363, 318] on div "Free classes" at bounding box center [370, 316] width 76 height 19
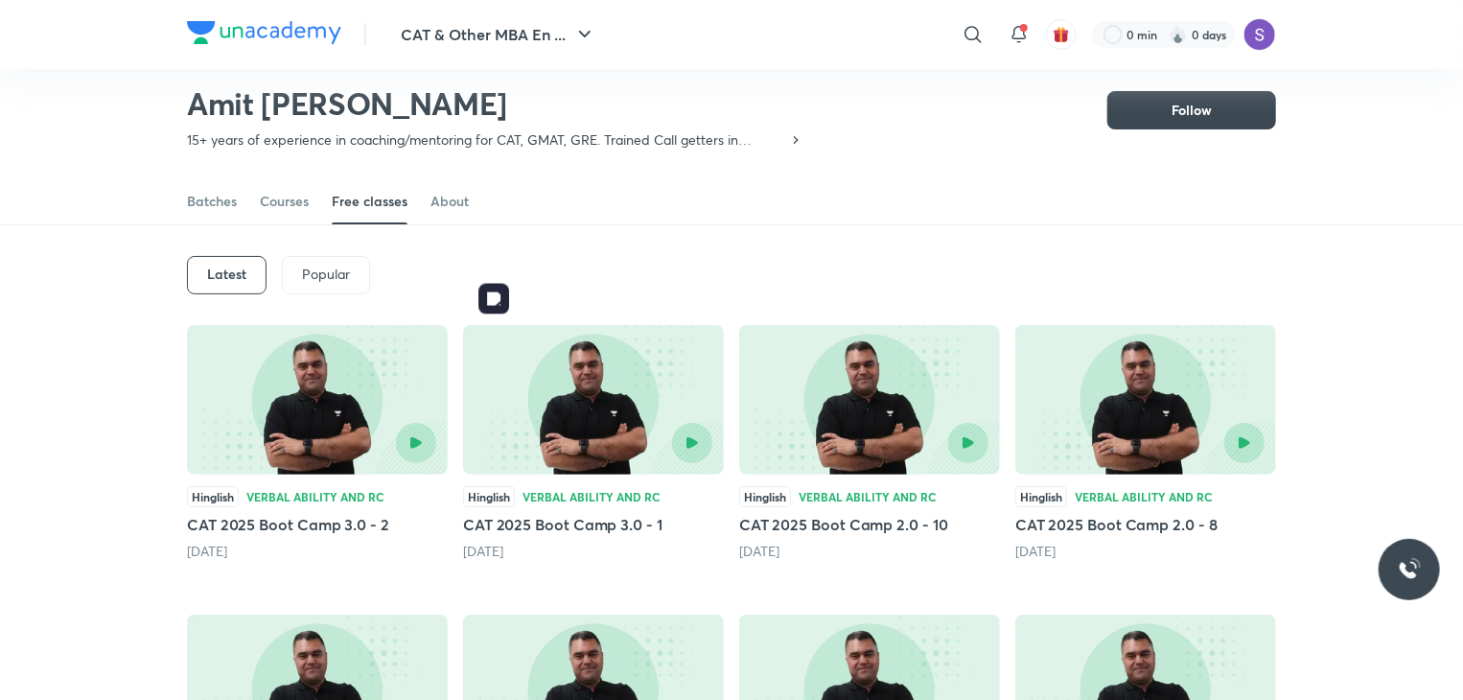
scroll to position [134, 0]
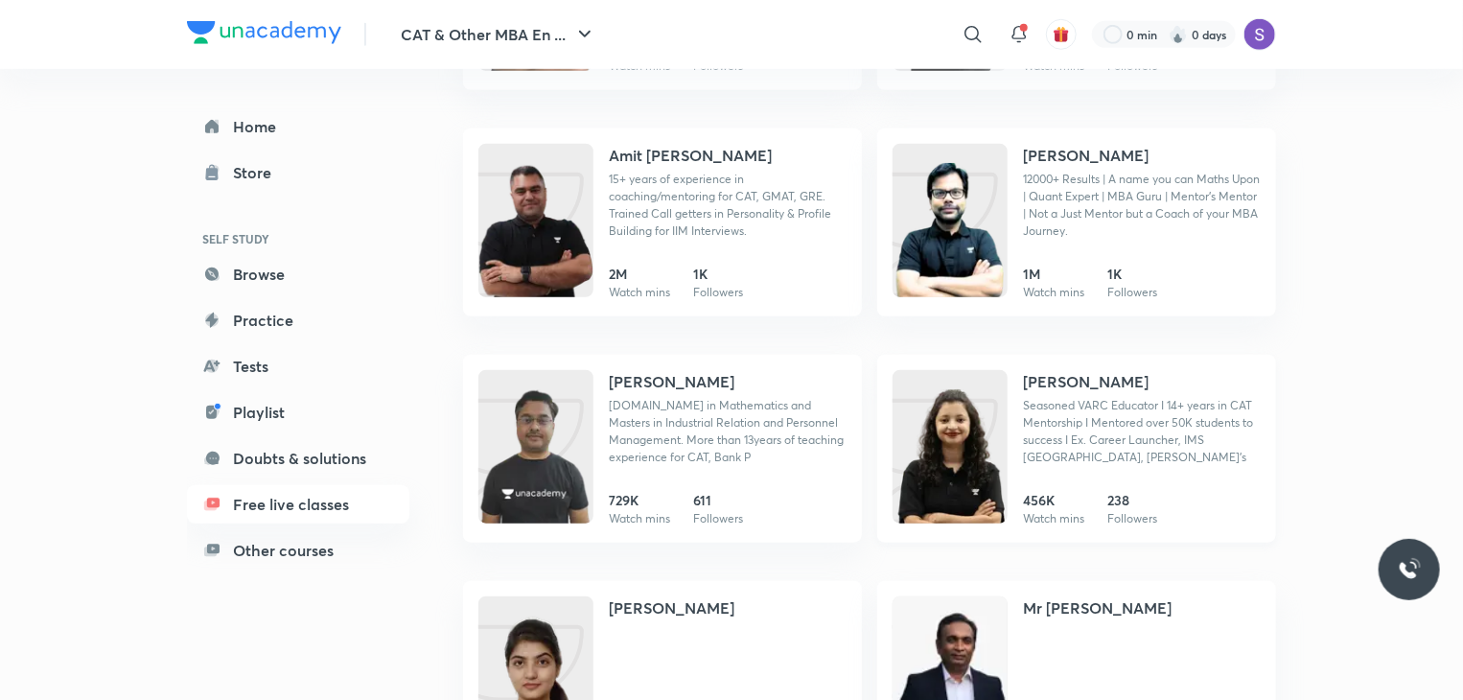
scroll to position [692, 0]
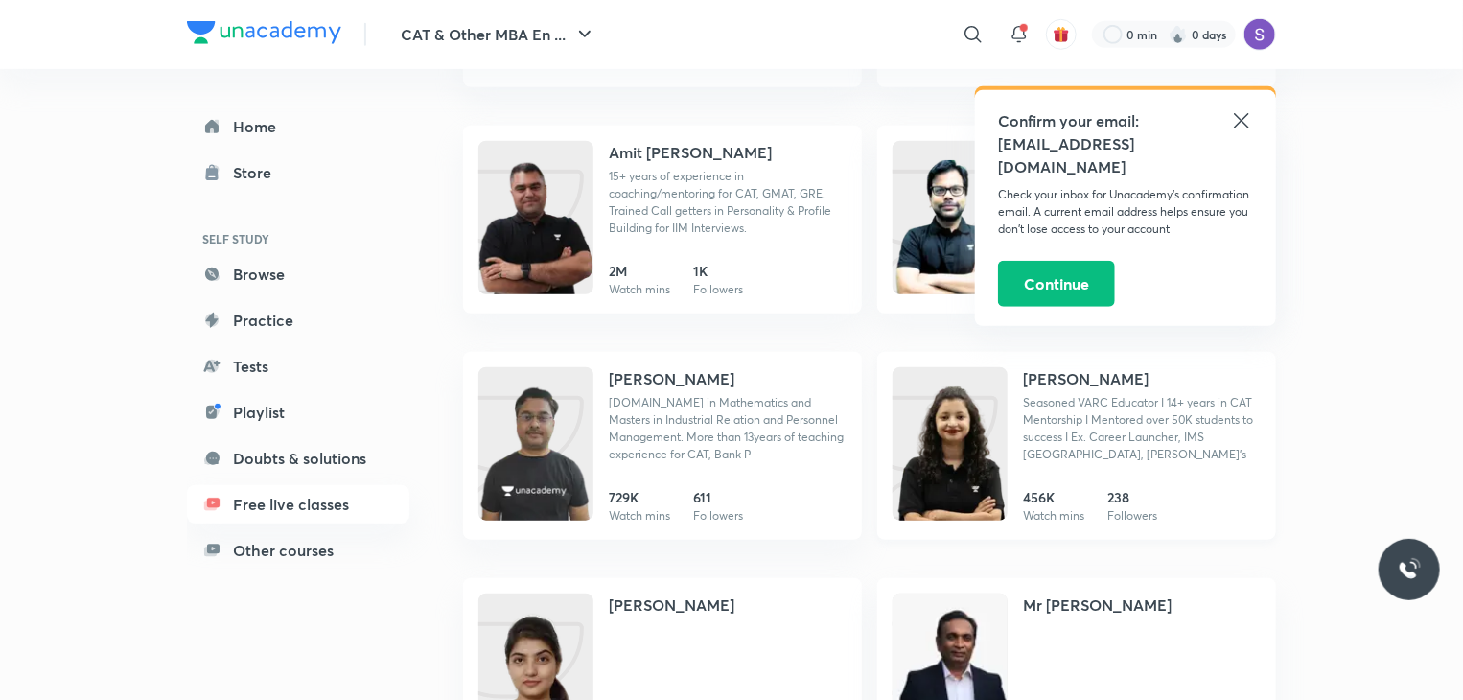
click at [1043, 380] on h4 "[PERSON_NAME]" at bounding box center [1086, 378] width 126 height 23
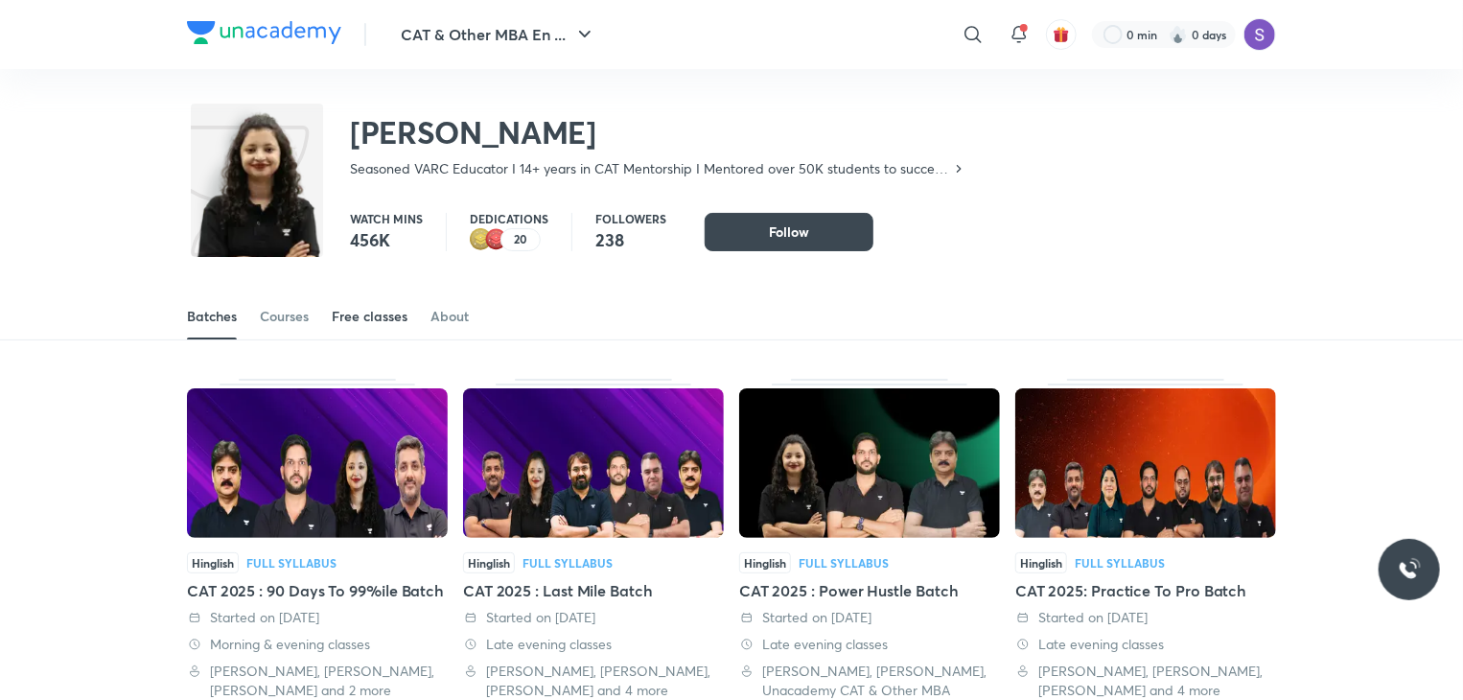
click at [357, 327] on link "Free classes" at bounding box center [370, 316] width 76 height 46
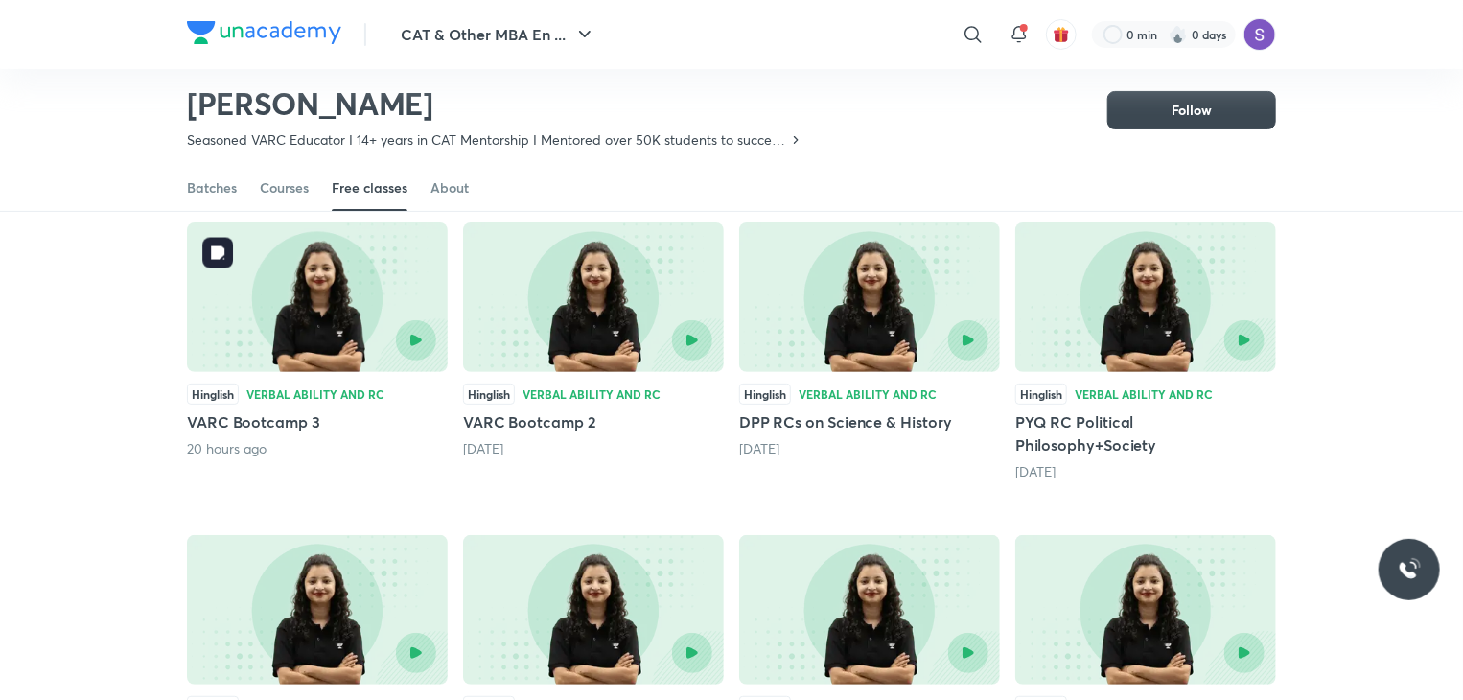
scroll to position [172, 0]
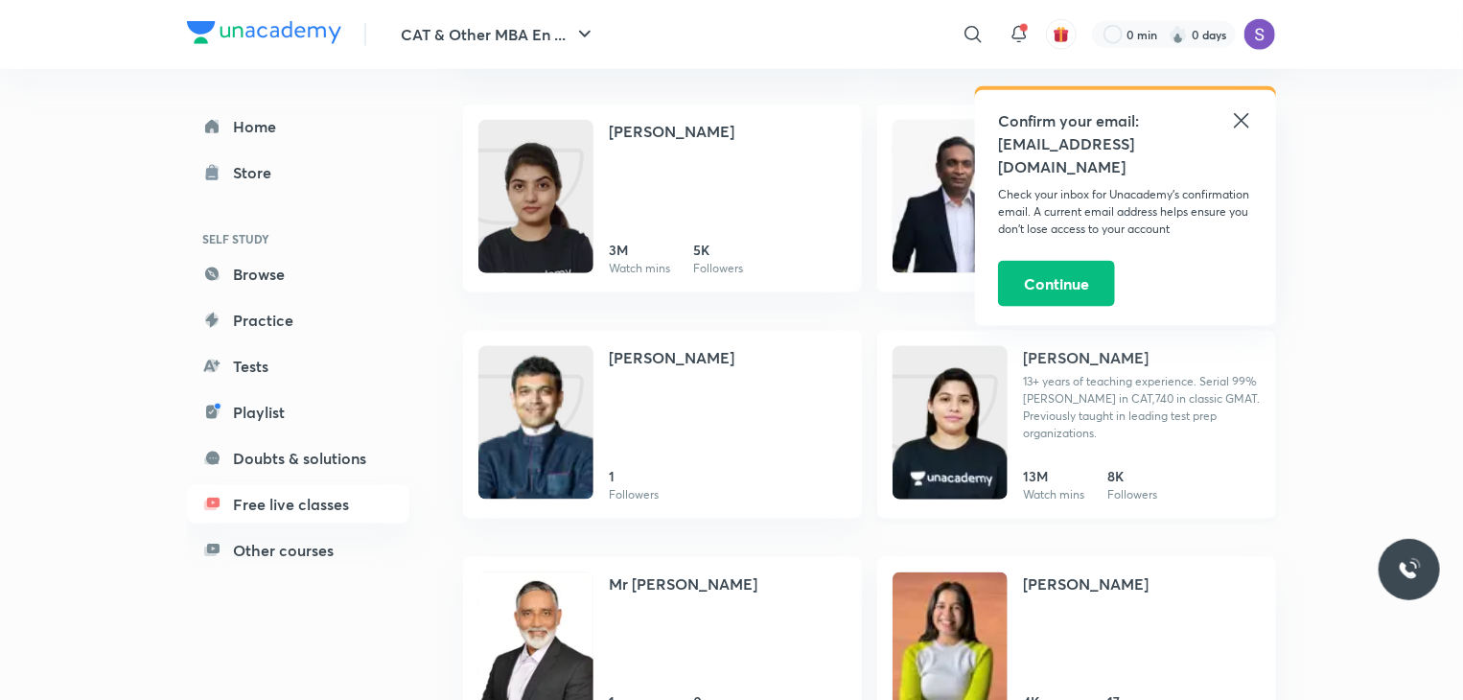
scroll to position [1160, 0]
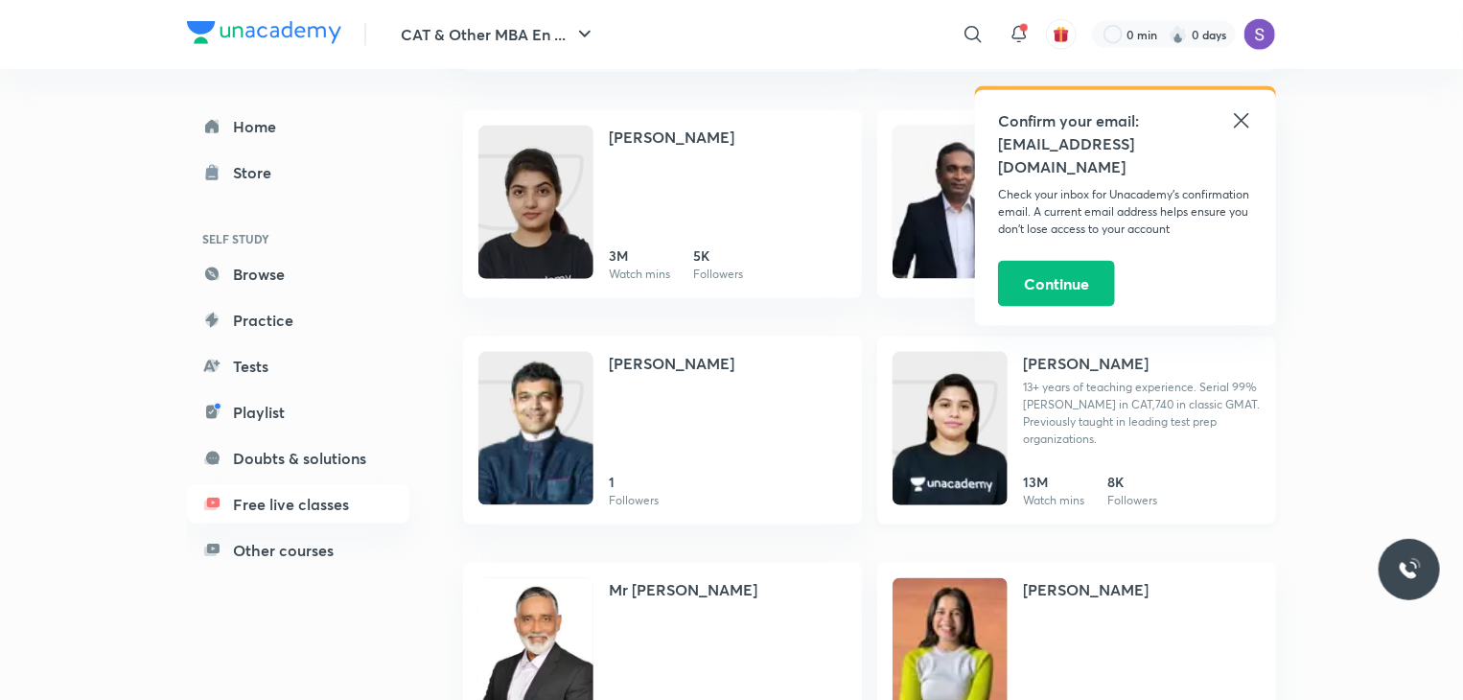
click at [1090, 343] on link "[PERSON_NAME] 13+ years of teaching experience. Serial 99%[PERSON_NAME] in CAT,…" at bounding box center [1076, 430] width 399 height 188
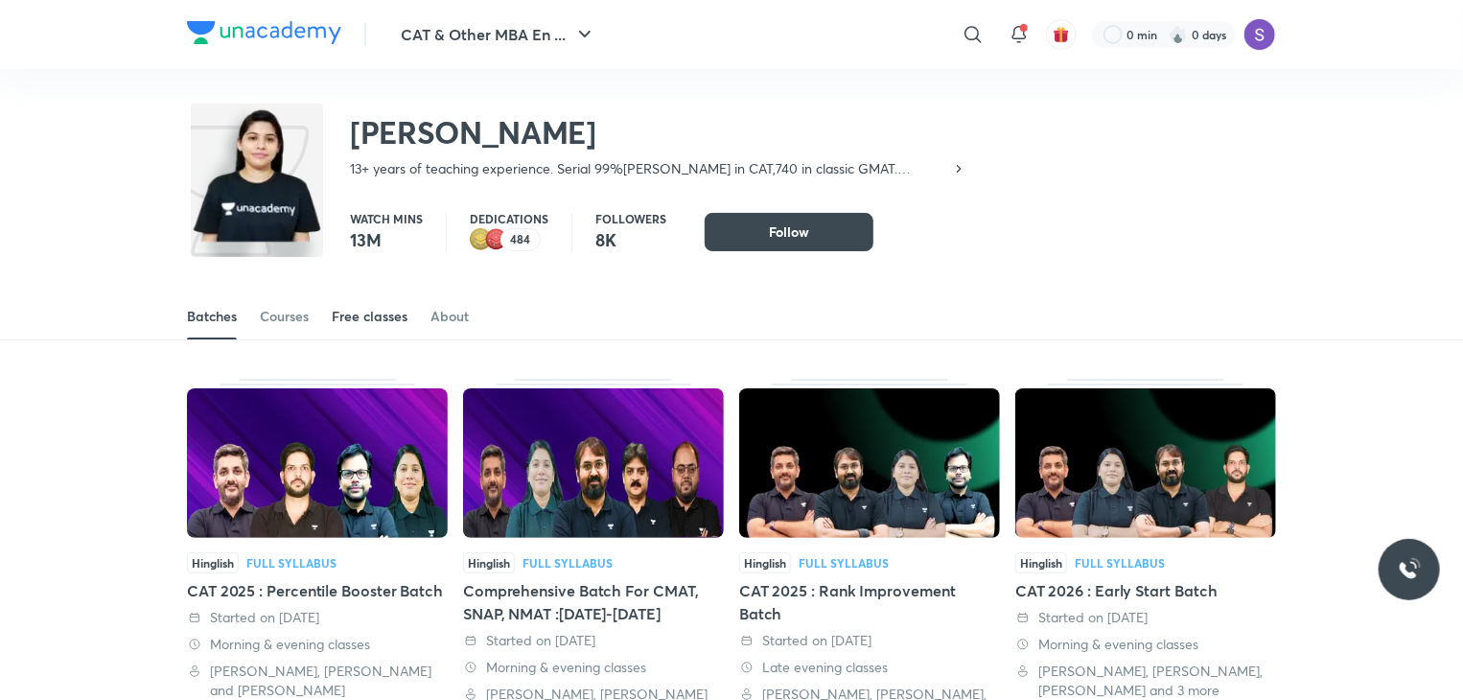
click at [371, 322] on div "Free classes" at bounding box center [370, 316] width 76 height 19
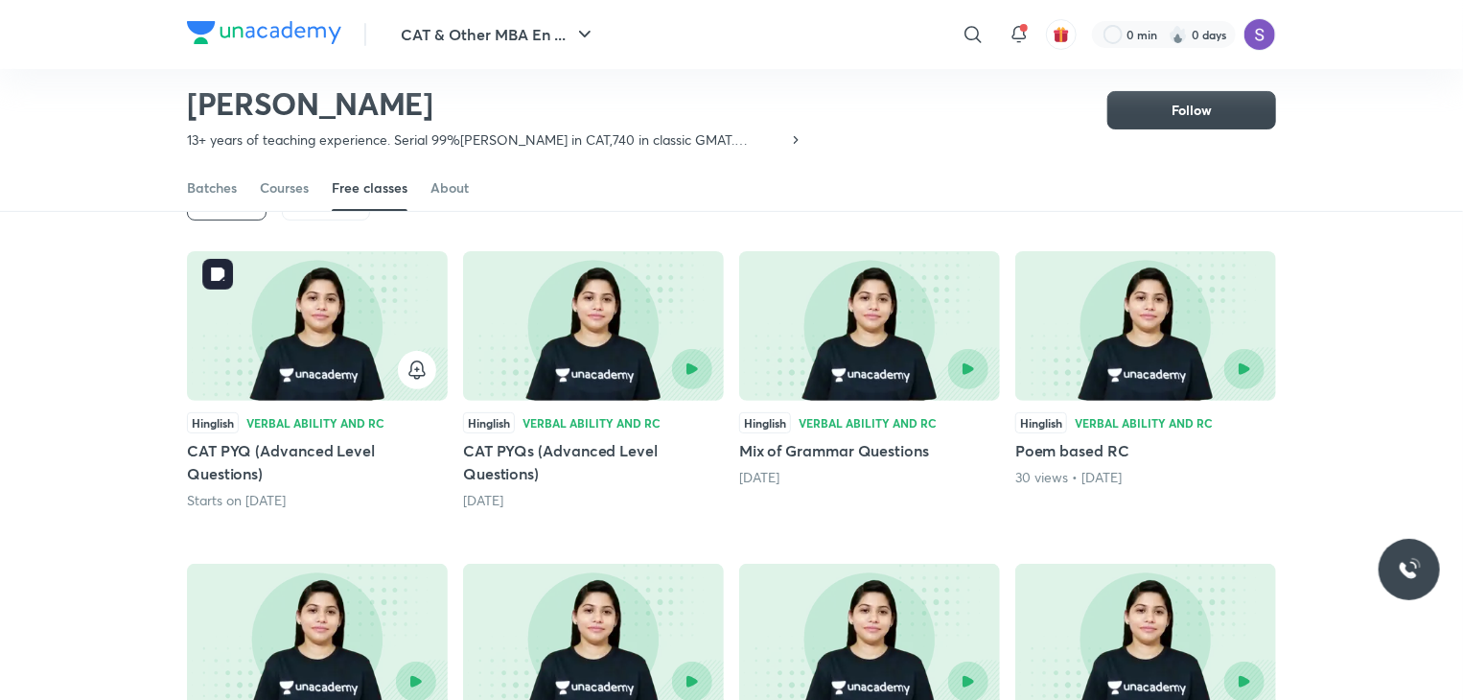
scroll to position [138, 0]
